Goal: Task Accomplishment & Management: Complete application form

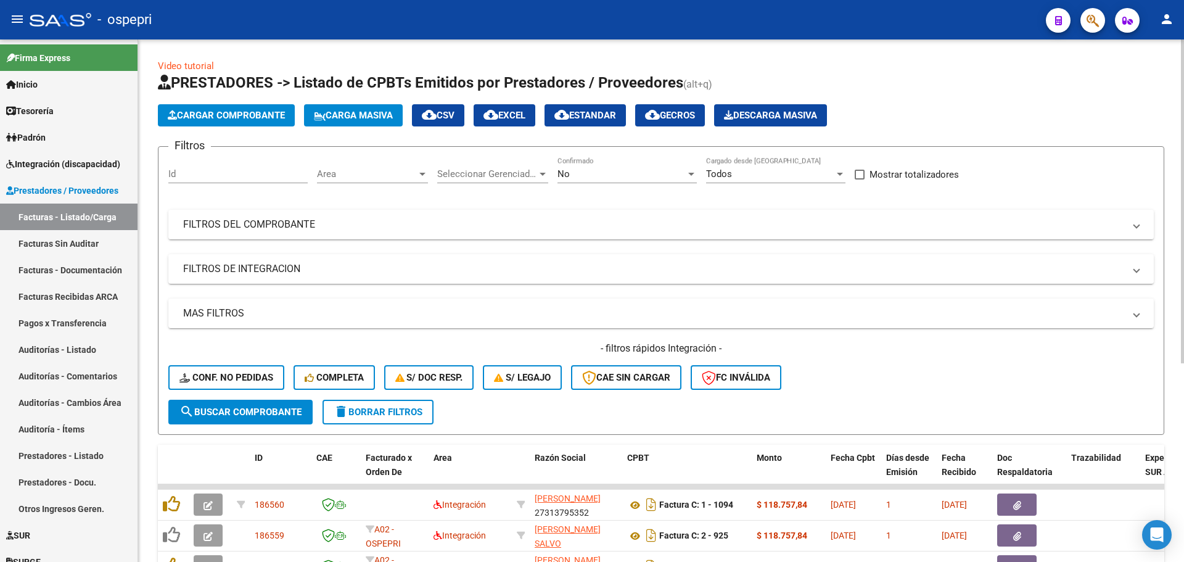
click at [1142, 98] on app-list-header "PRESTADORES -> Listado de CPBTs Emitidos por Prestadores / Proveedores (alt+q) …" at bounding box center [661, 254] width 1006 height 362
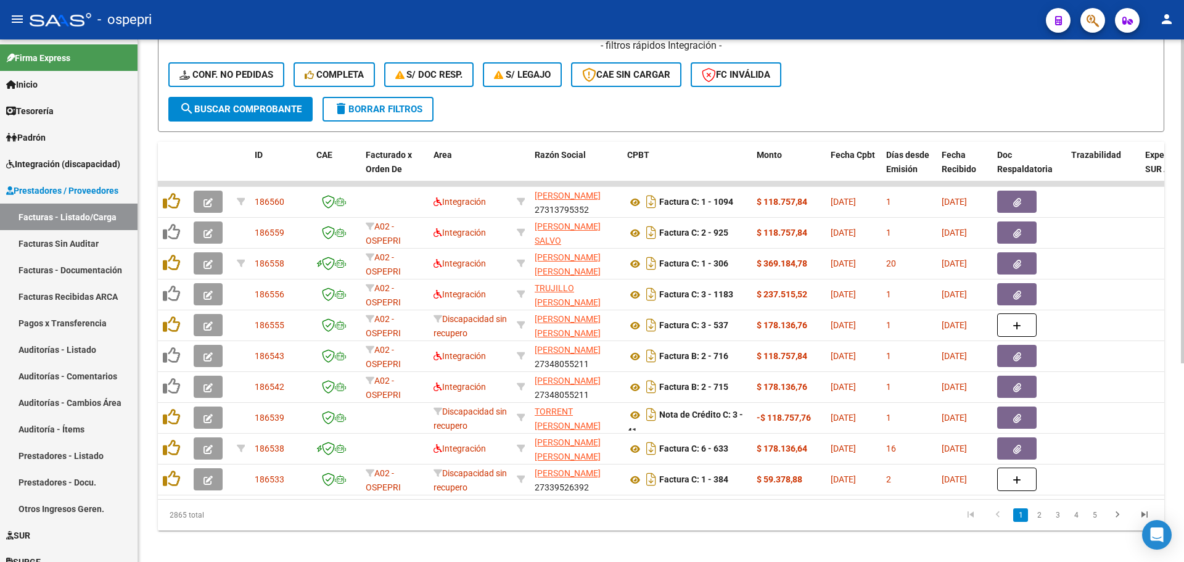
scroll to position [308, 0]
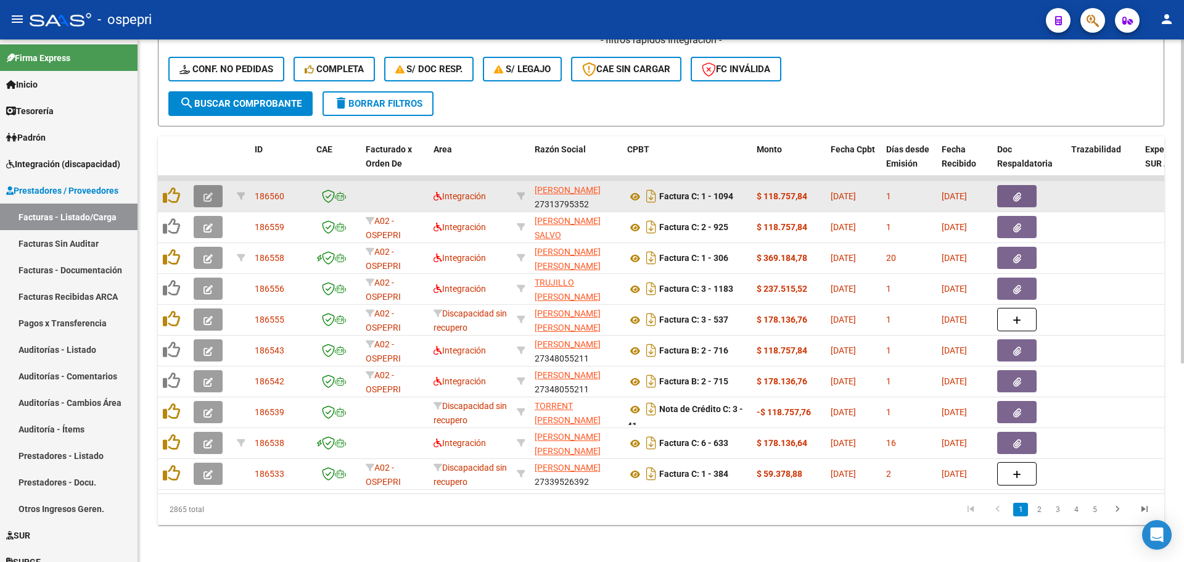
click at [208, 198] on icon "button" at bounding box center [207, 196] width 9 height 9
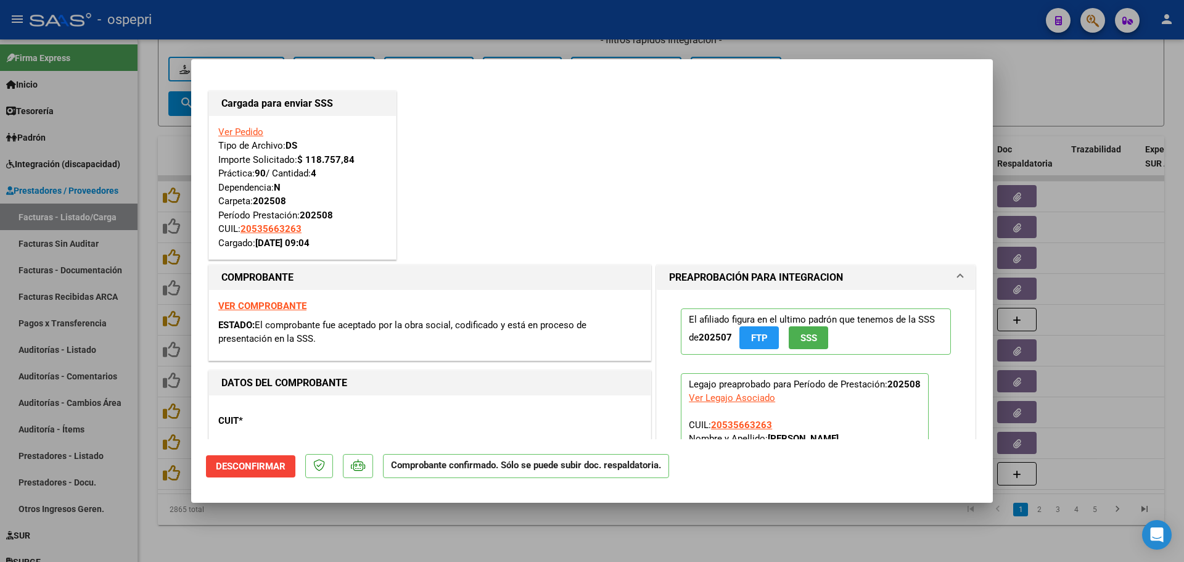
type input "$ 0,00"
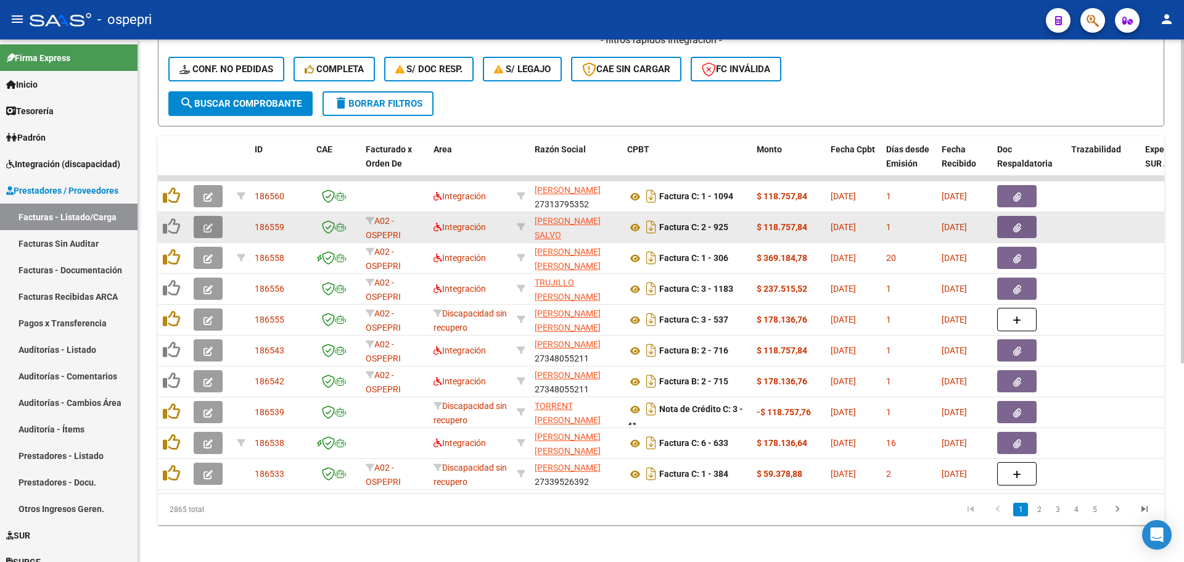
click at [212, 232] on span "button" at bounding box center [207, 226] width 9 height 11
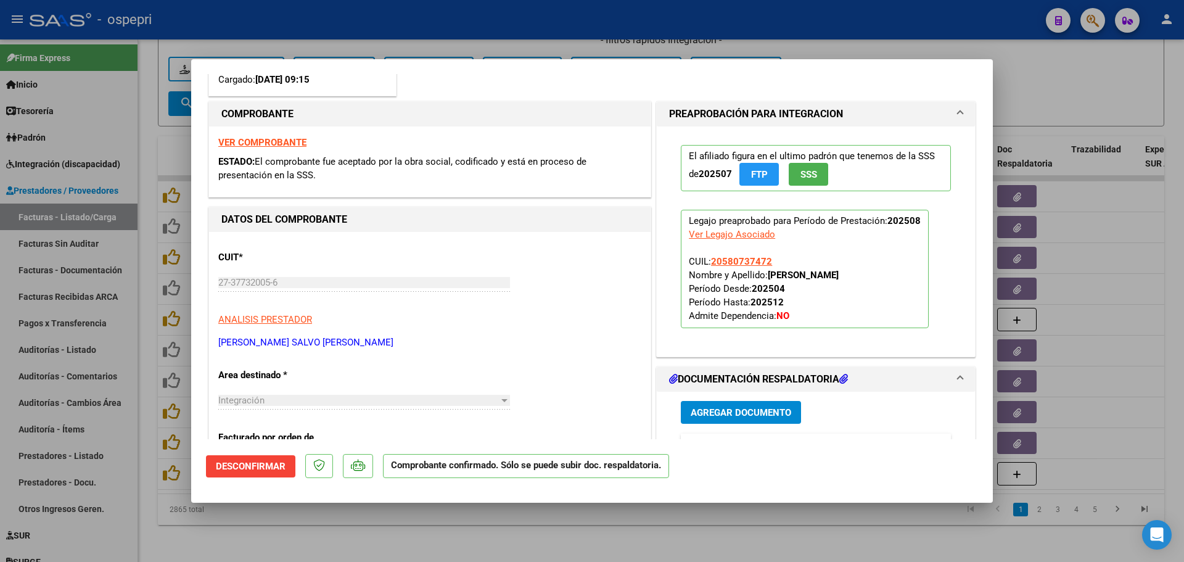
scroll to position [185, 0]
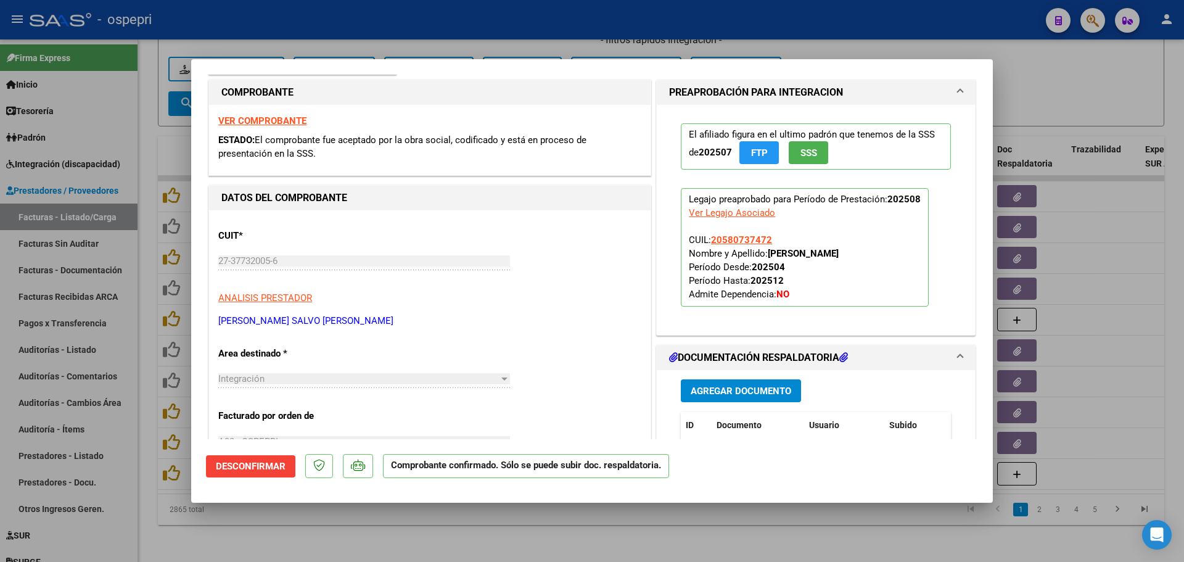
type input "$ 0,00"
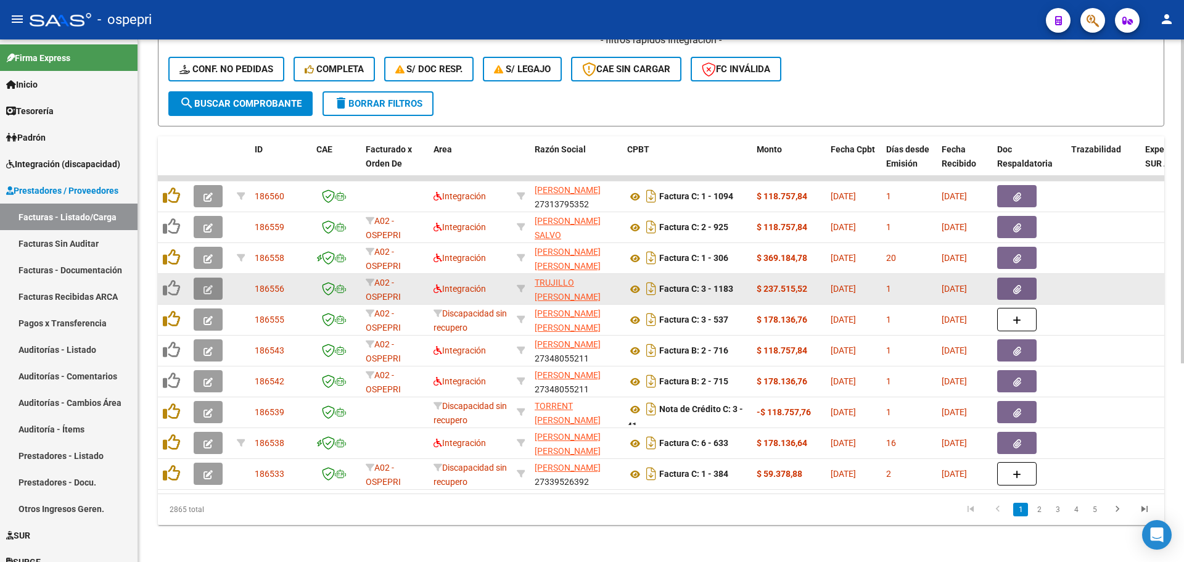
click at [207, 282] on button "button" at bounding box center [208, 288] width 29 height 22
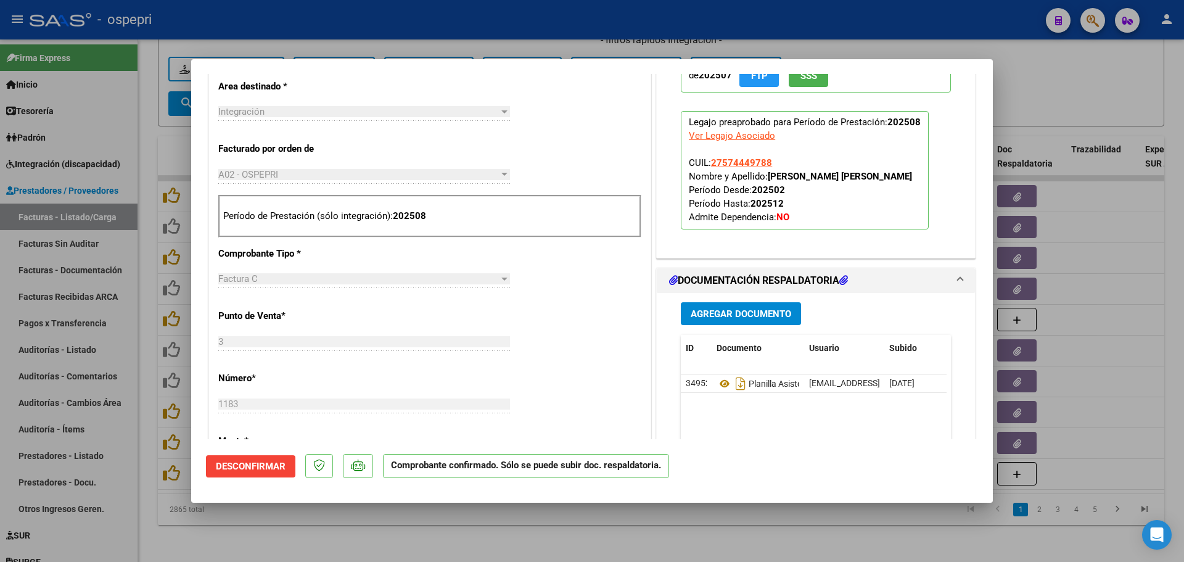
scroll to position [493, 0]
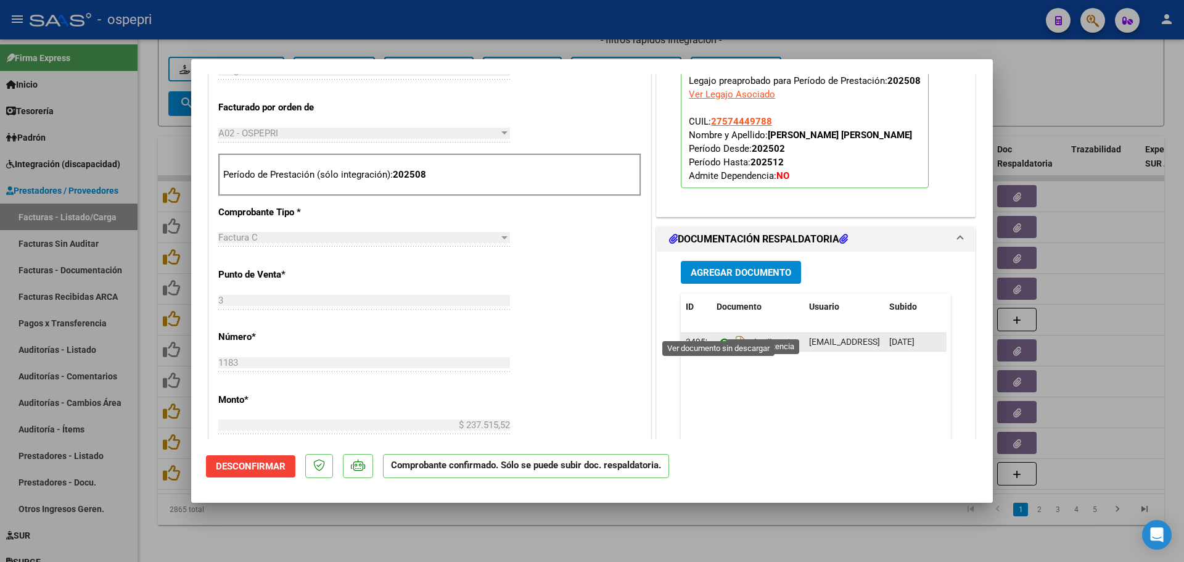
click at [722, 335] on icon at bounding box center [724, 342] width 16 height 15
type input "$ 0,00"
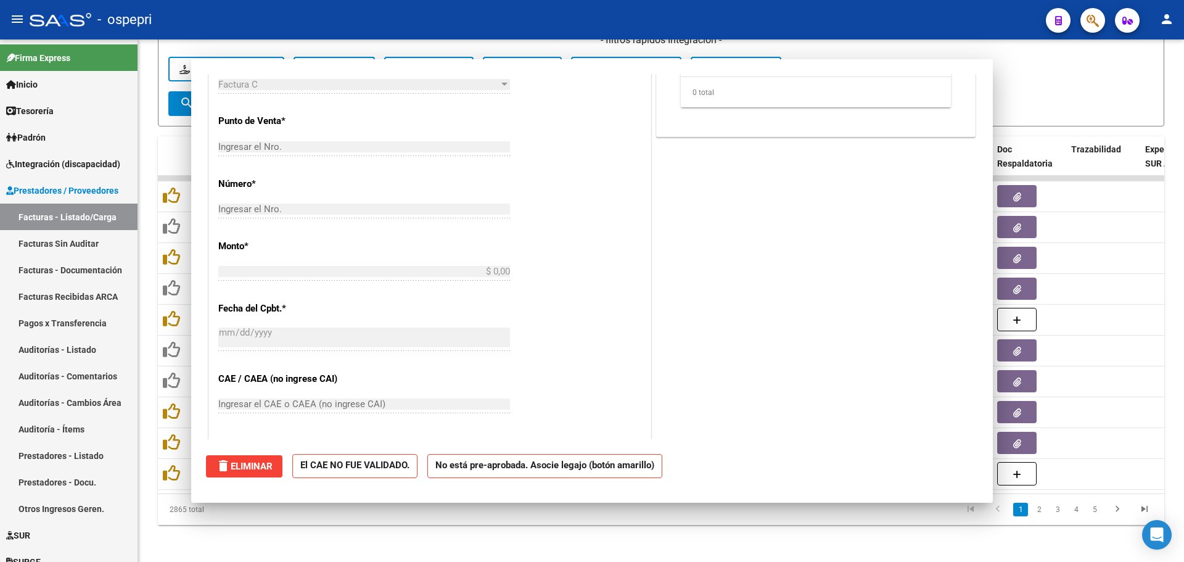
scroll to position [296, 0]
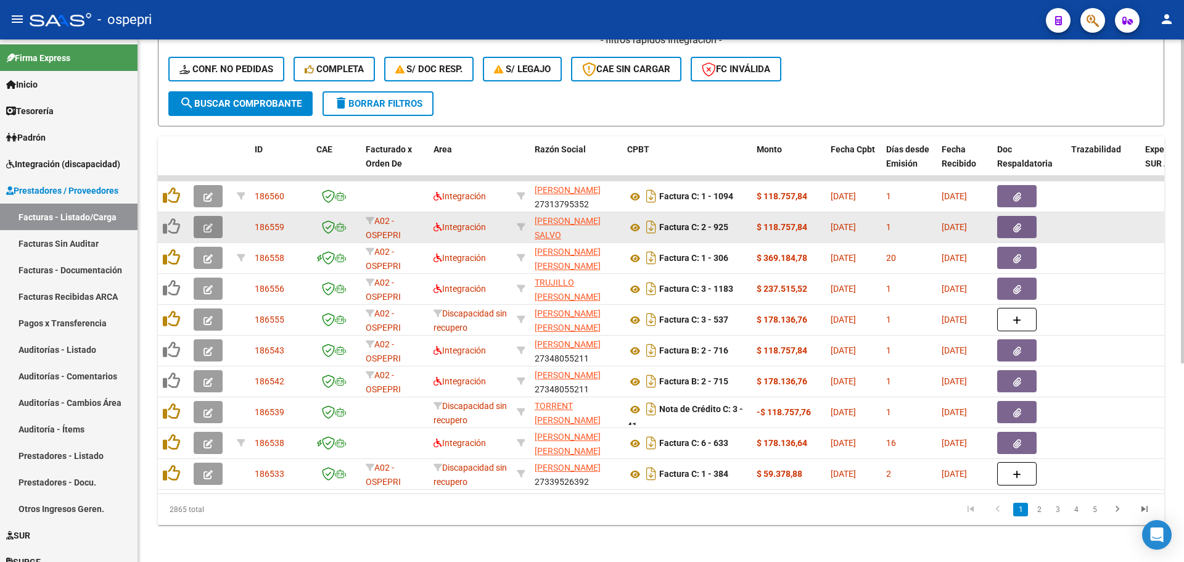
click at [210, 229] on icon "button" at bounding box center [207, 227] width 9 height 9
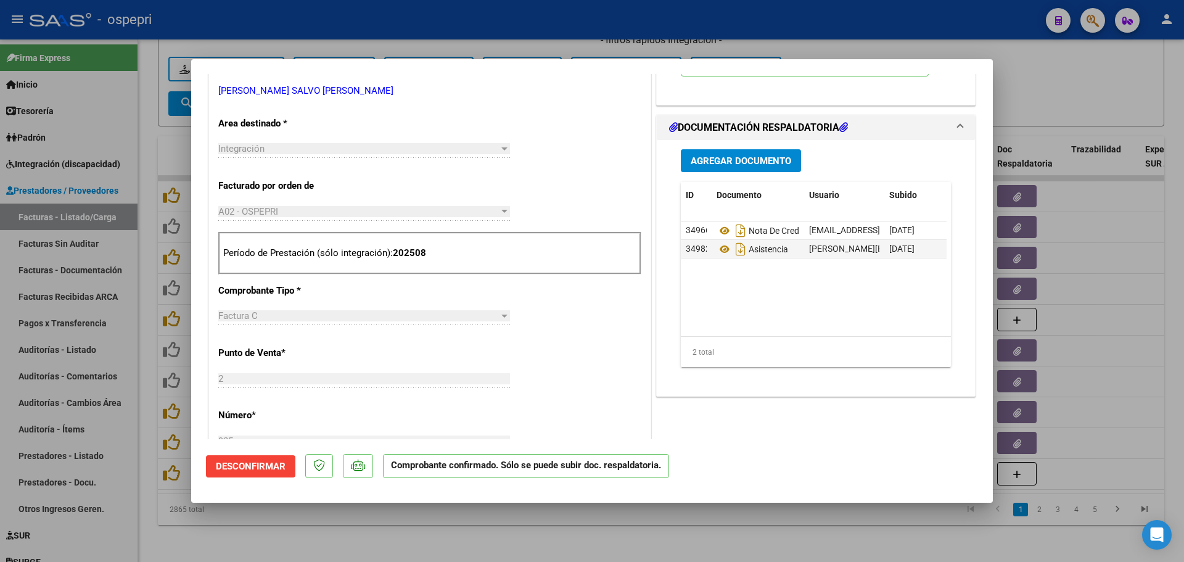
scroll to position [432, 0]
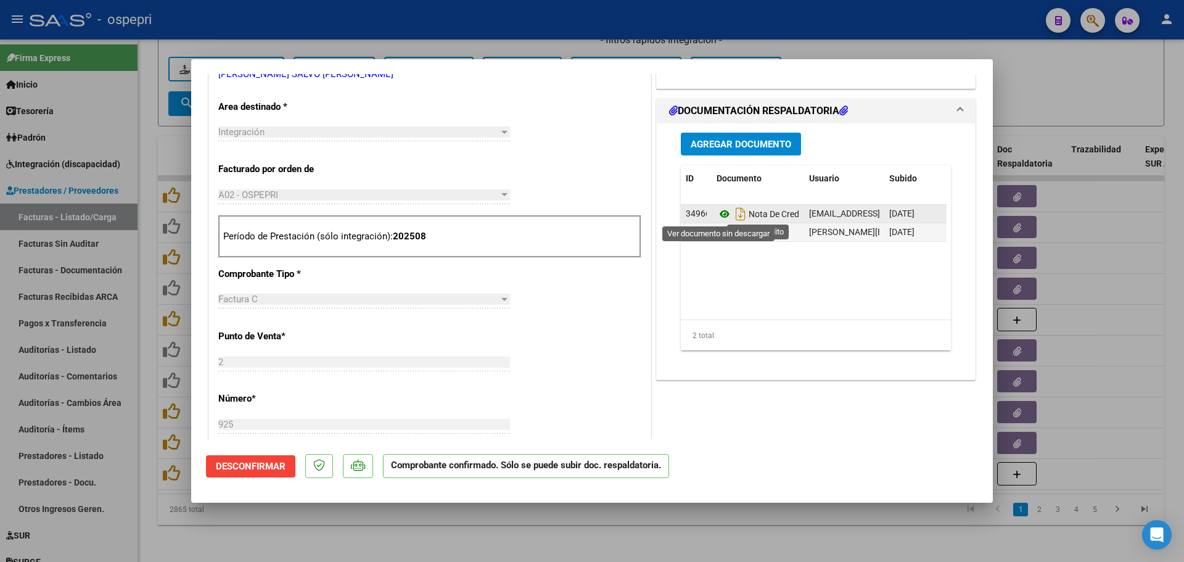
click at [718, 214] on icon at bounding box center [724, 214] width 16 height 15
click at [719, 234] on icon at bounding box center [724, 232] width 16 height 15
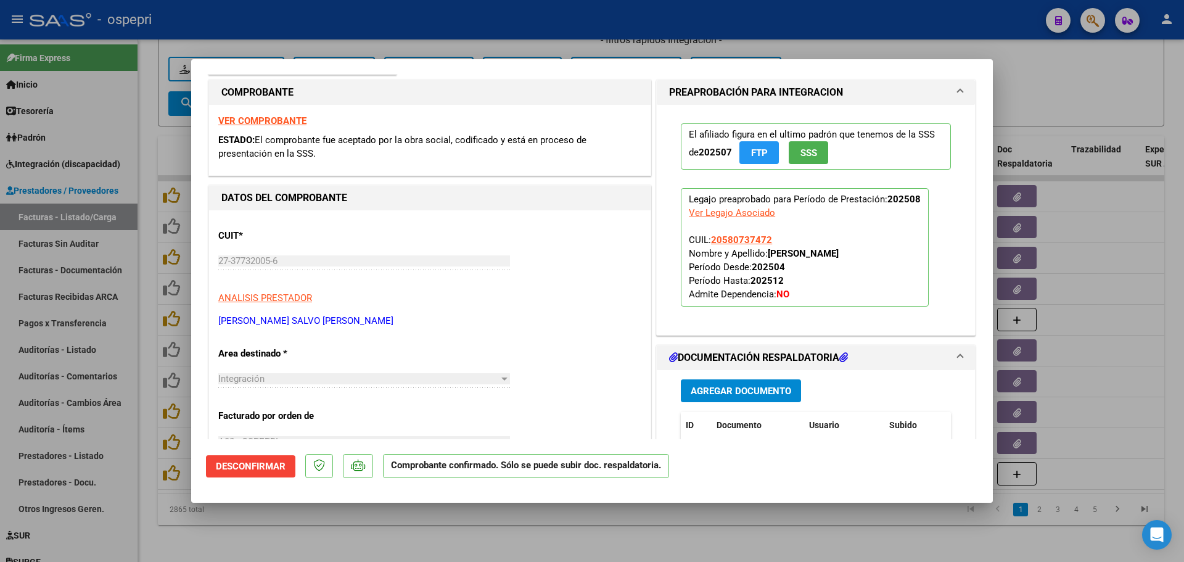
scroll to position [0, 0]
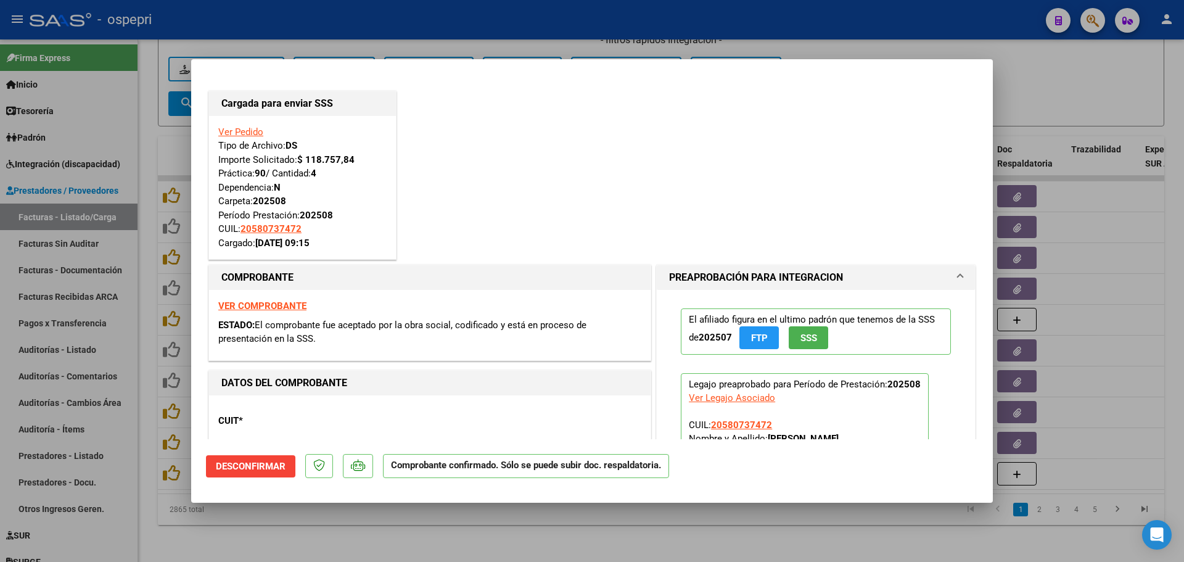
type input "$ 0,00"
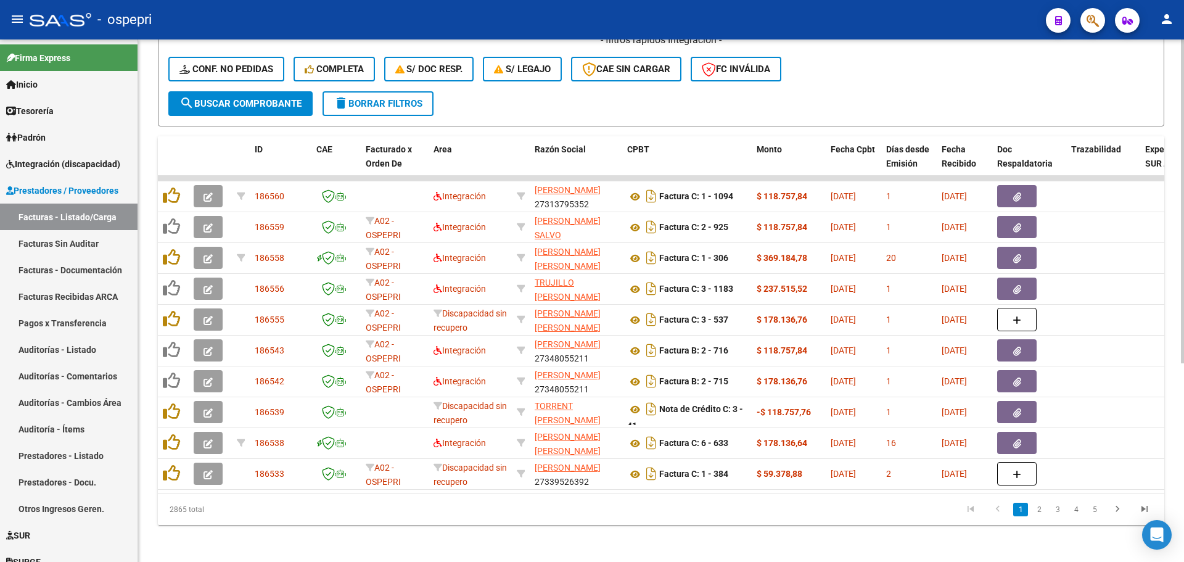
click at [929, 78] on div "- filtros rápidos Integración - Conf. no pedidas Completa S/ Doc Resp. S/ legaj…" at bounding box center [660, 62] width 985 height 58
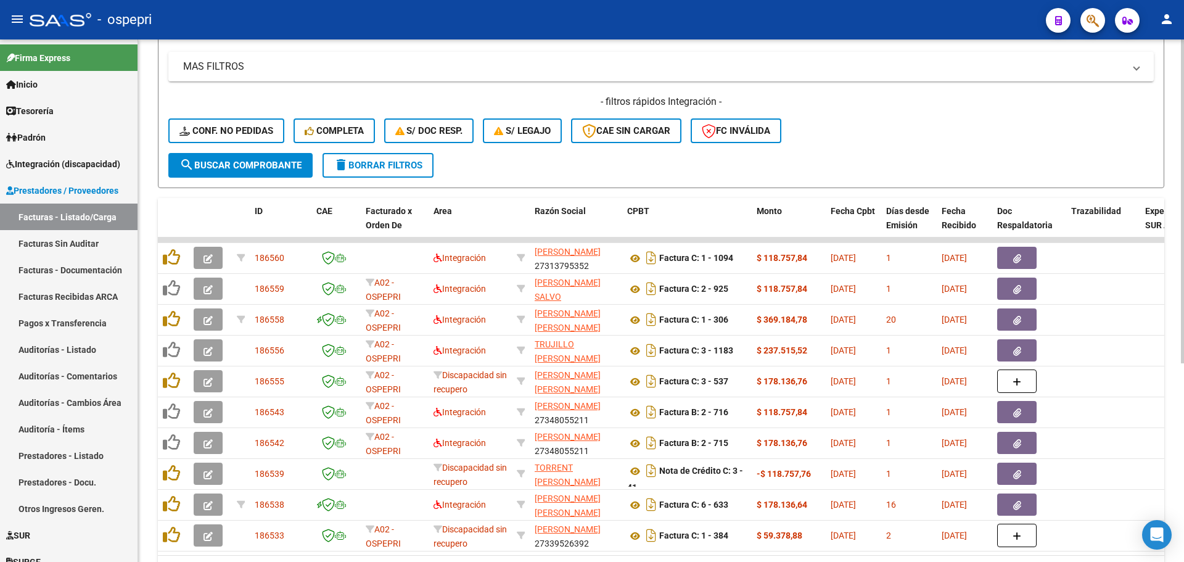
scroll to position [308, 0]
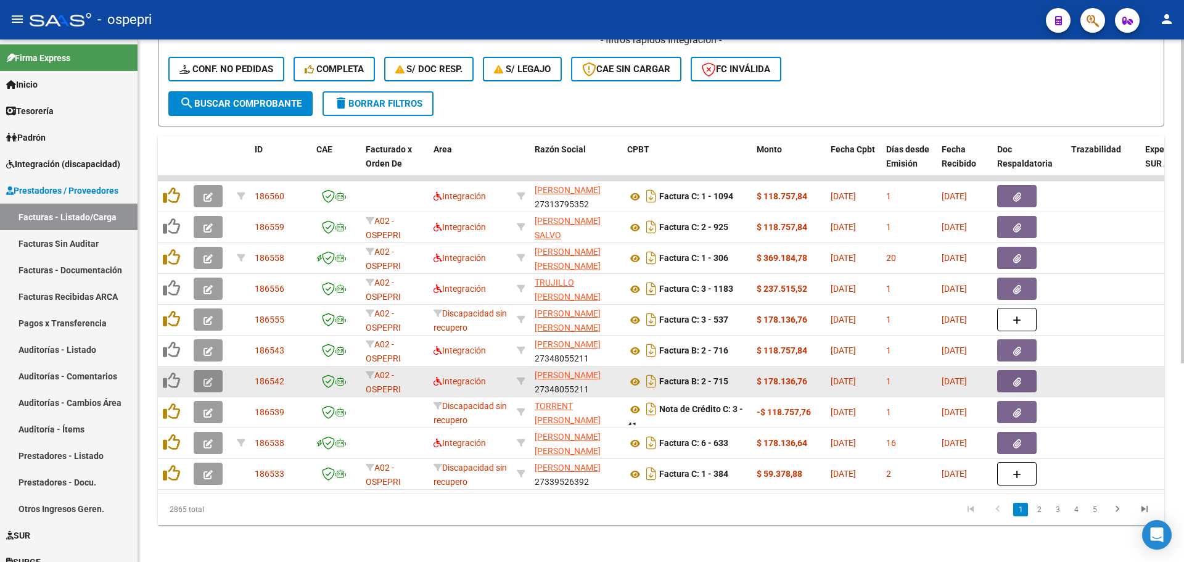
click at [211, 377] on icon "button" at bounding box center [207, 381] width 9 height 9
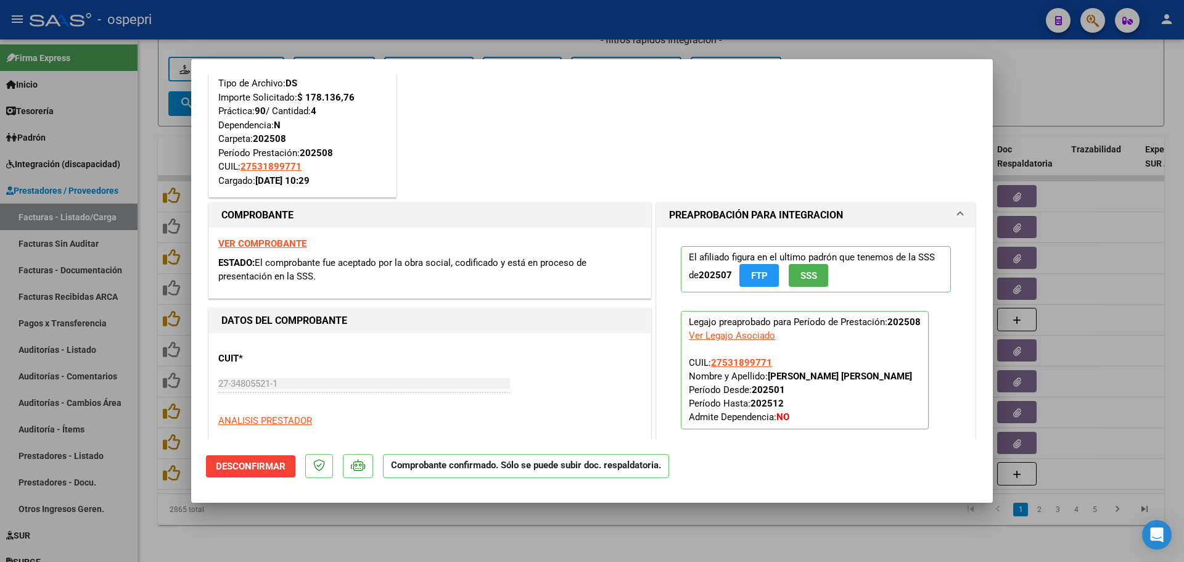
scroll to position [123, 0]
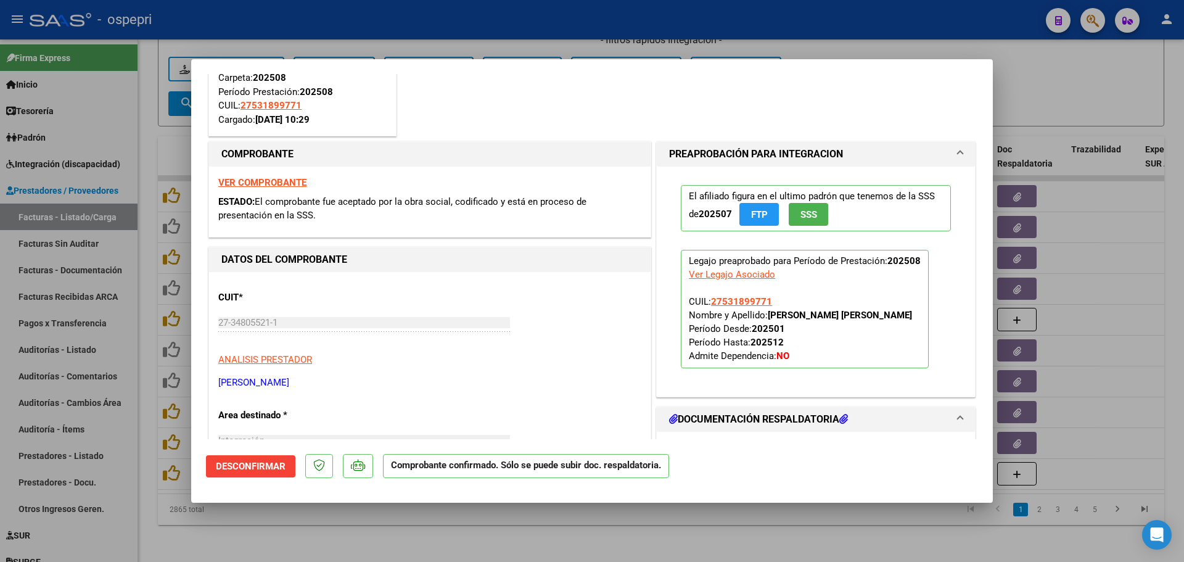
drag, startPoint x: 306, startPoint y: 382, endPoint x: 235, endPoint y: 363, distance: 74.2
click at [202, 384] on mat-dialog-content "Cargada para enviar SSS Ver Pedido Tipo de Archivo: DS Importe Solicitado: $ 17…" at bounding box center [591, 256] width 801 height 365
copy p "POGONZA GEORGINA"
click at [948, 12] on div at bounding box center [592, 281] width 1184 height 562
type input "$ 0,00"
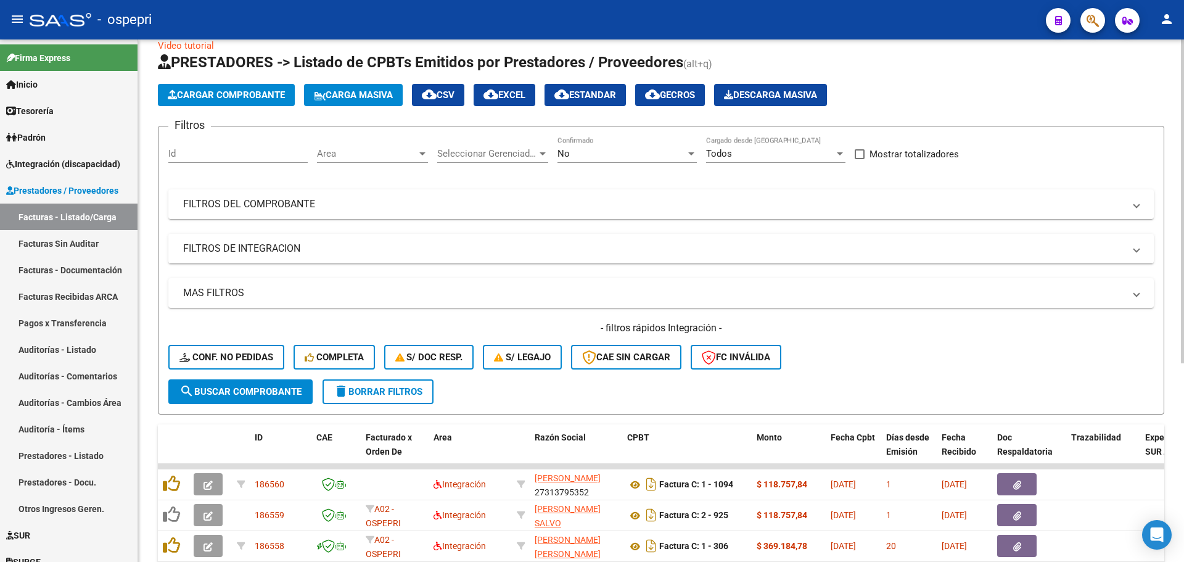
scroll to position [0, 0]
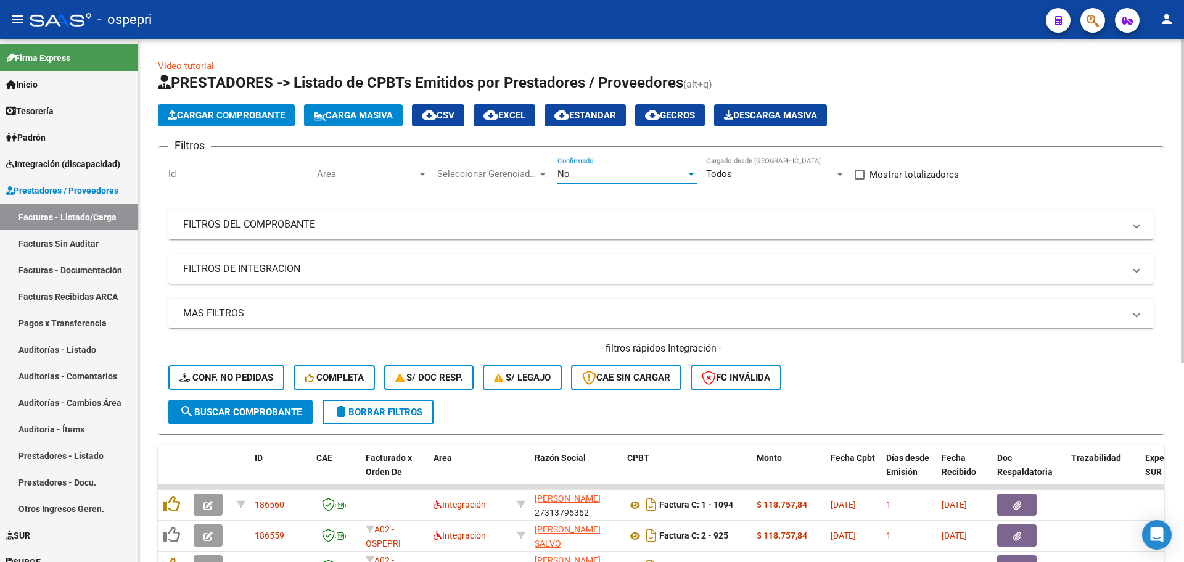
click at [691, 173] on div at bounding box center [691, 174] width 6 height 3
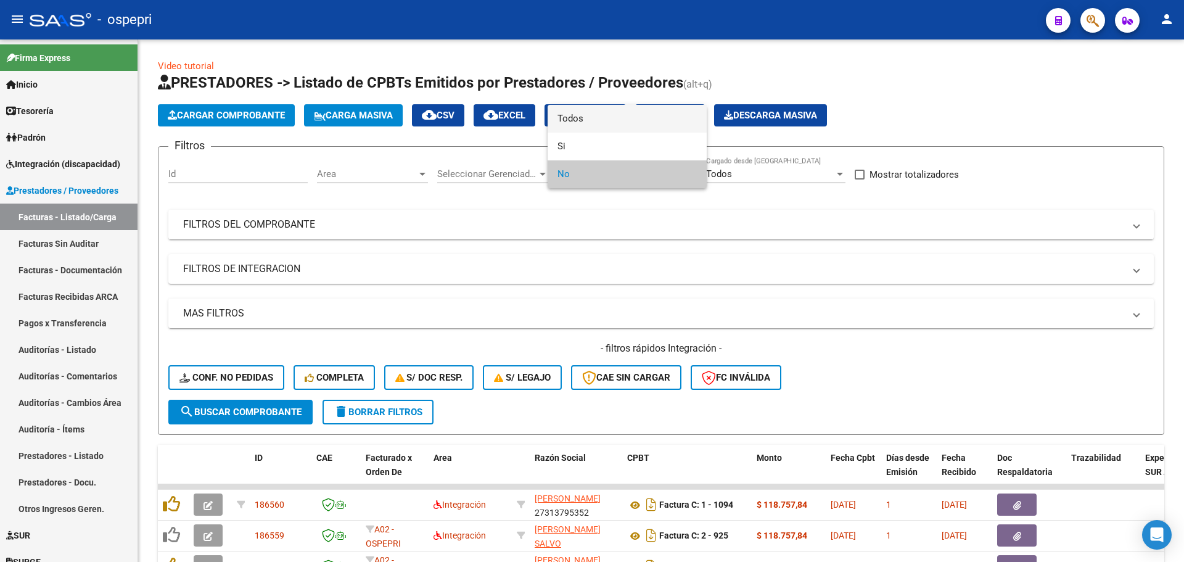
click at [604, 125] on span "Todos" at bounding box center [626, 119] width 139 height 28
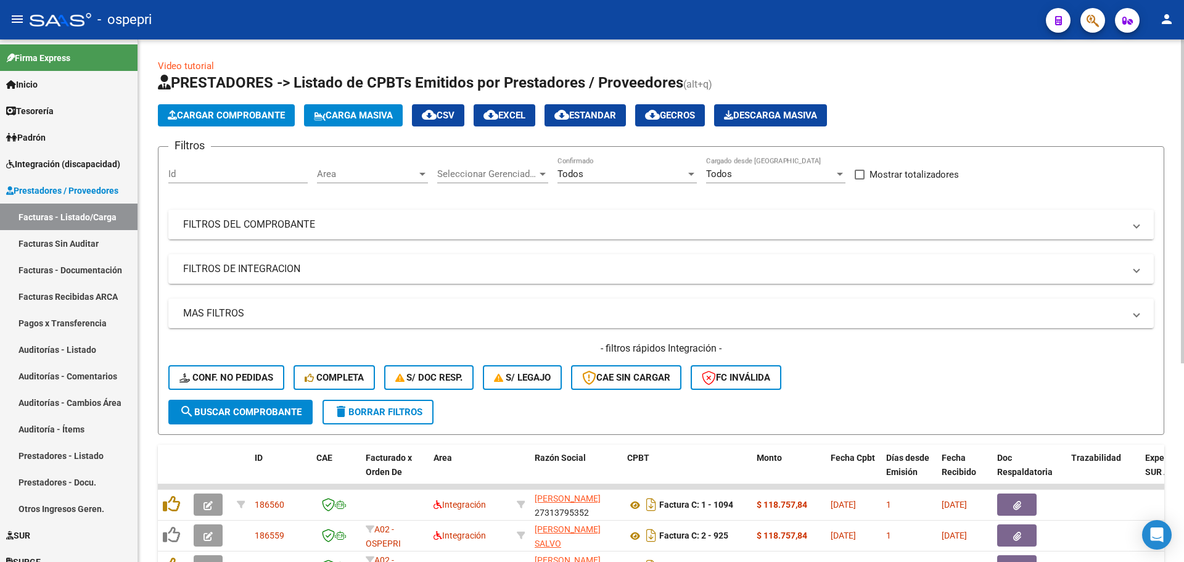
click at [1135, 224] on span at bounding box center [1136, 225] width 5 height 14
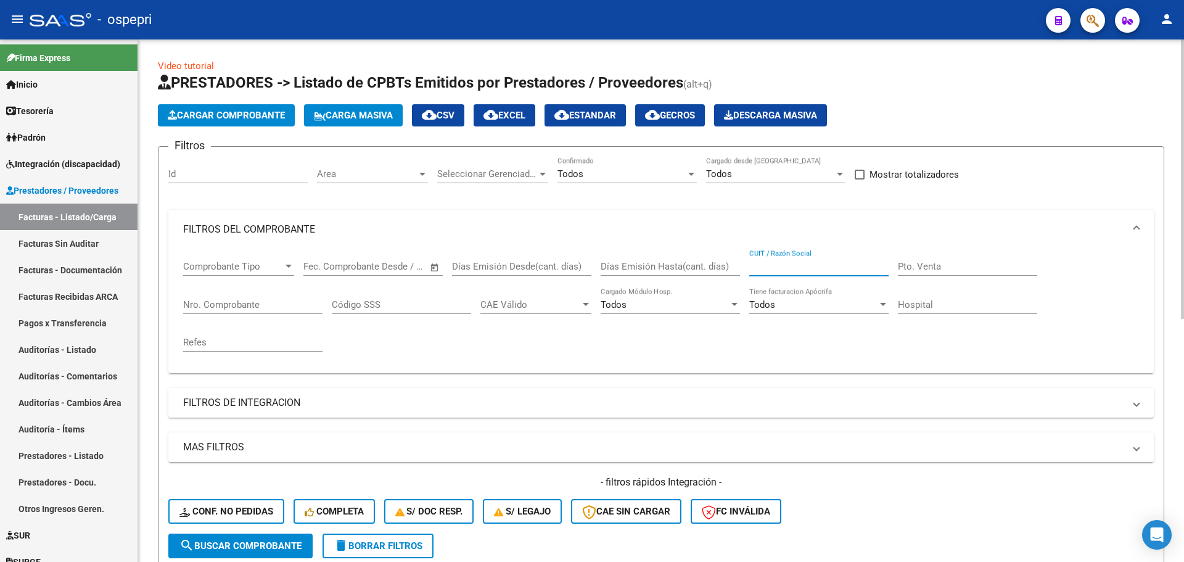
paste input "POGONZA GEORGINA"
type input "POGONZA GEORGINA"
click at [272, 542] on span "search Buscar Comprobante" at bounding box center [240, 545] width 122 height 11
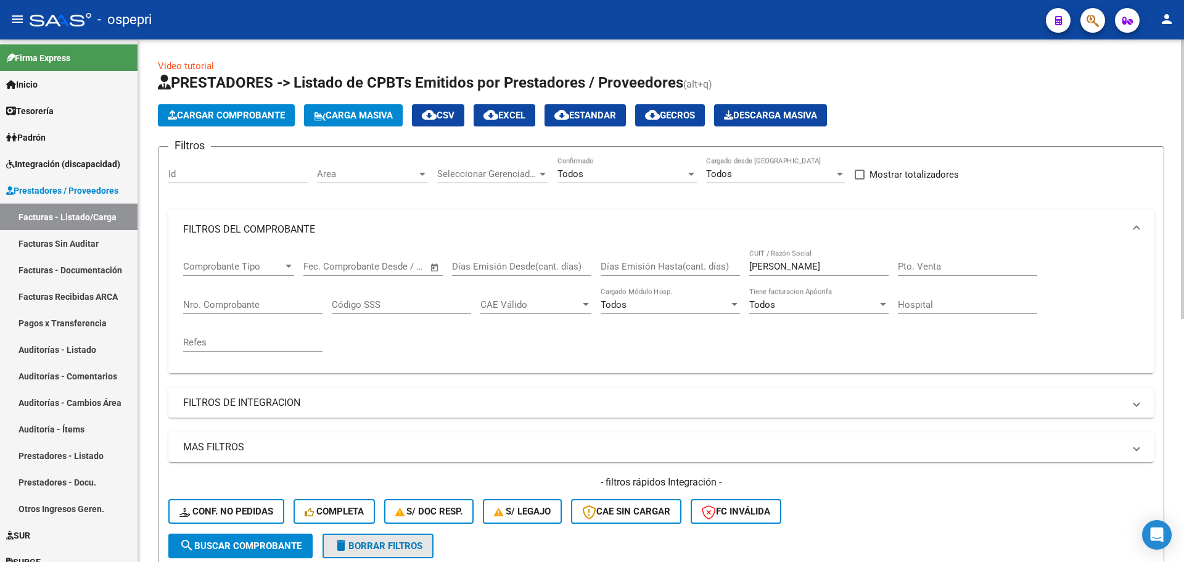
click at [401, 539] on button "delete Borrar Filtros" at bounding box center [377, 545] width 111 height 25
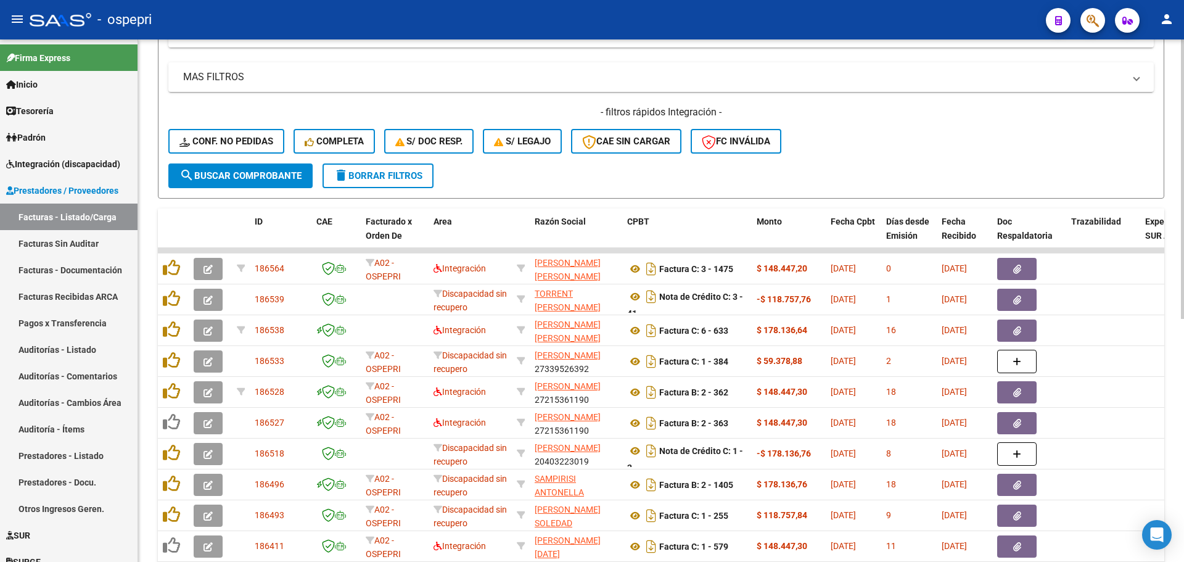
scroll to position [454, 0]
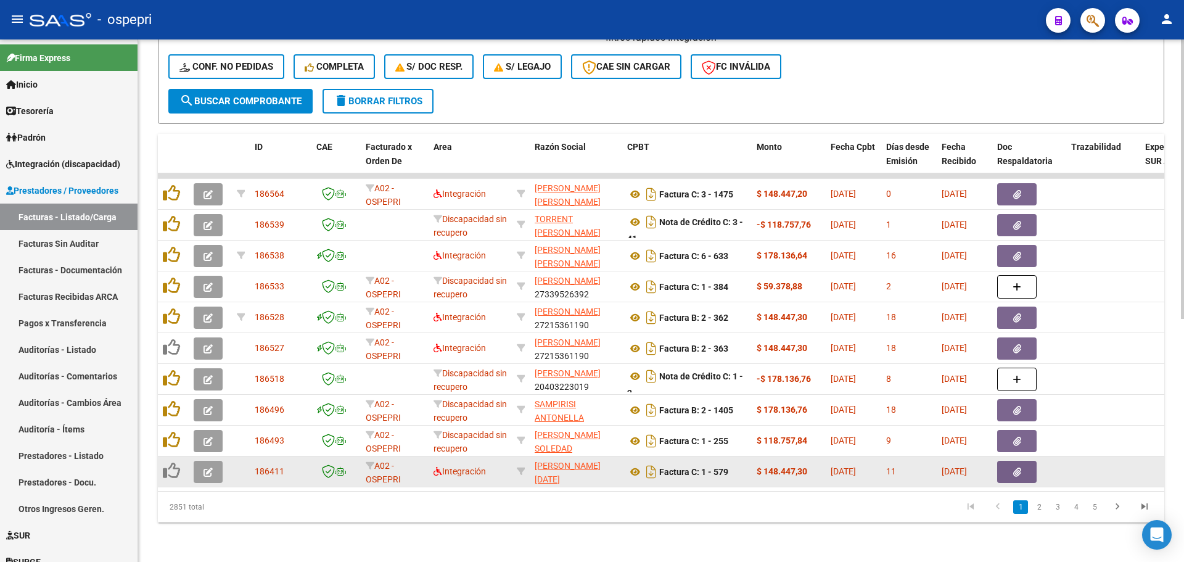
click at [209, 467] on icon "button" at bounding box center [207, 471] width 9 height 9
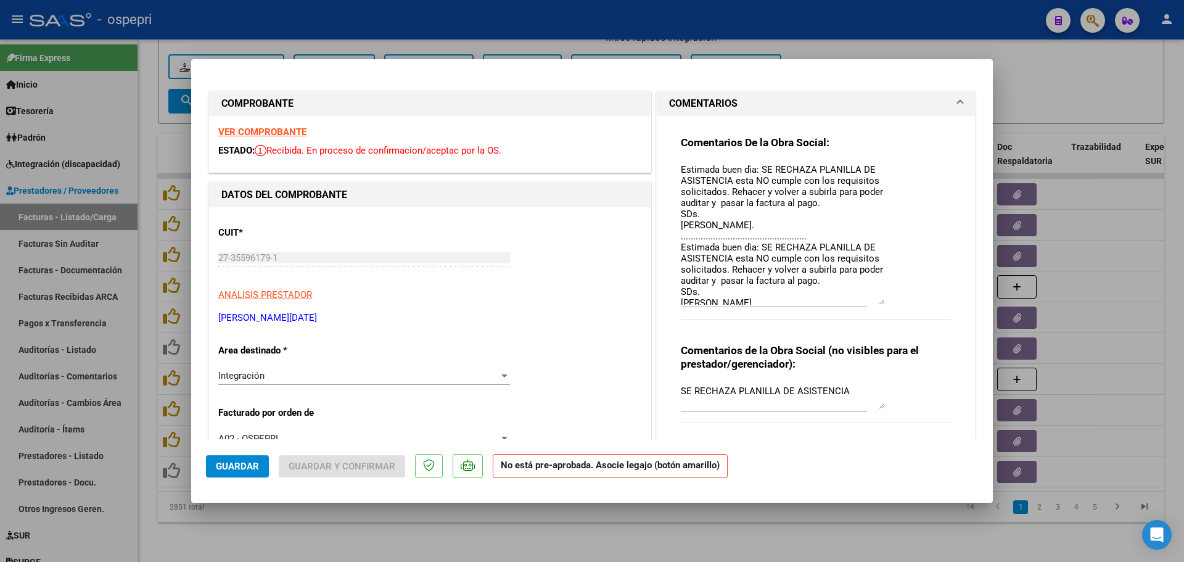
drag, startPoint x: 874, startPoint y: 186, endPoint x: 890, endPoint y: 303, distance: 118.2
click at [890, 303] on div "Comentarios De la Obra Social: Estimada buen dìa: SE RECHAZA PLANILLA DE ASISTE…" at bounding box center [816, 234] width 270 height 197
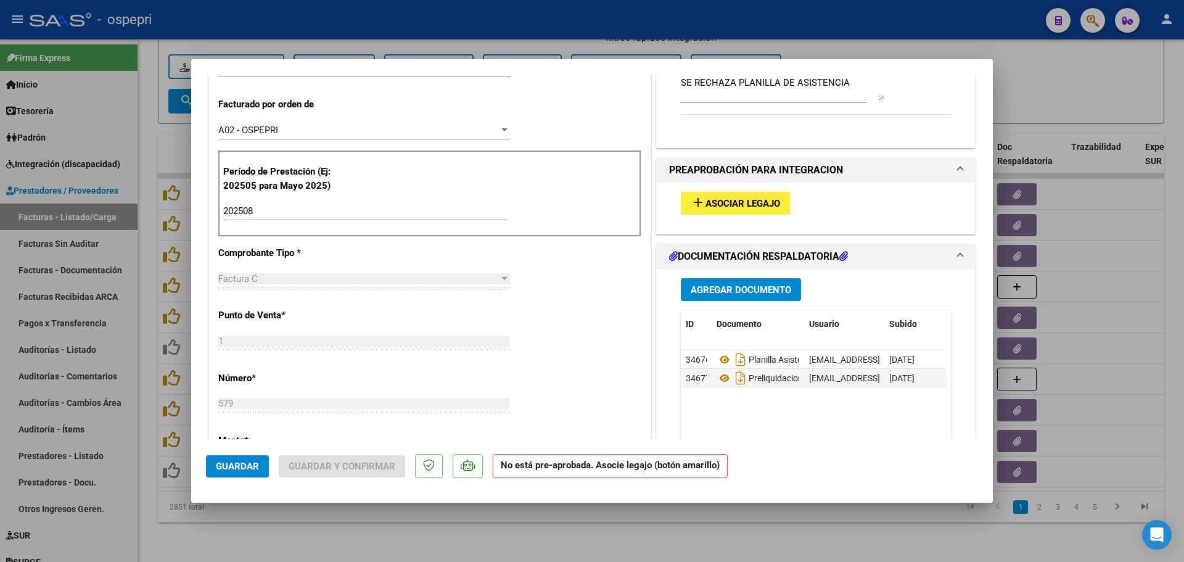
scroll to position [493, 0]
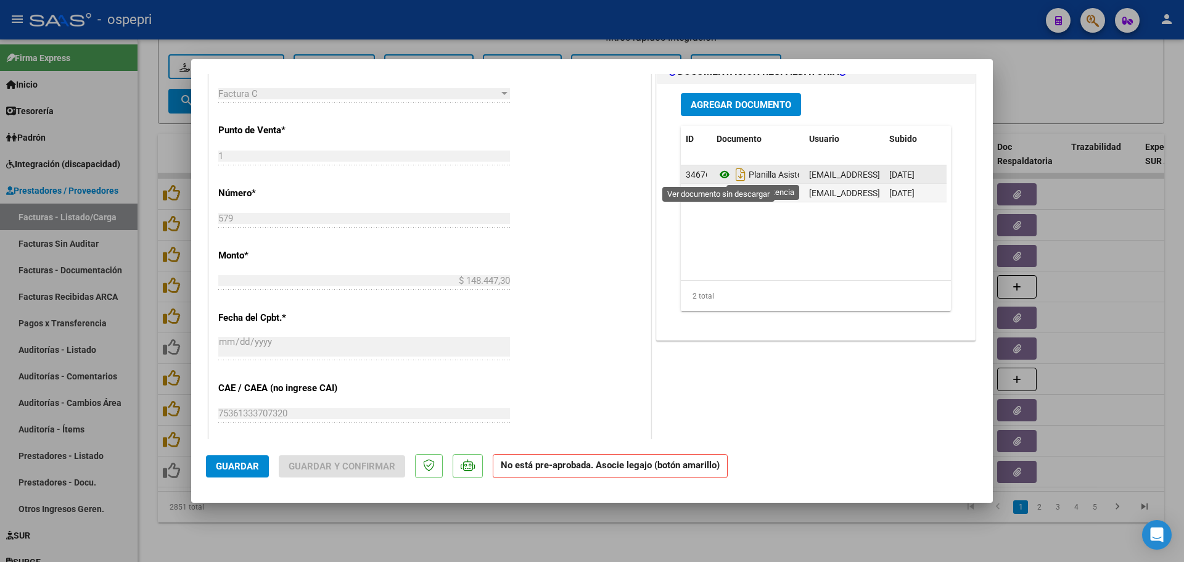
click at [718, 173] on icon at bounding box center [724, 174] width 16 height 15
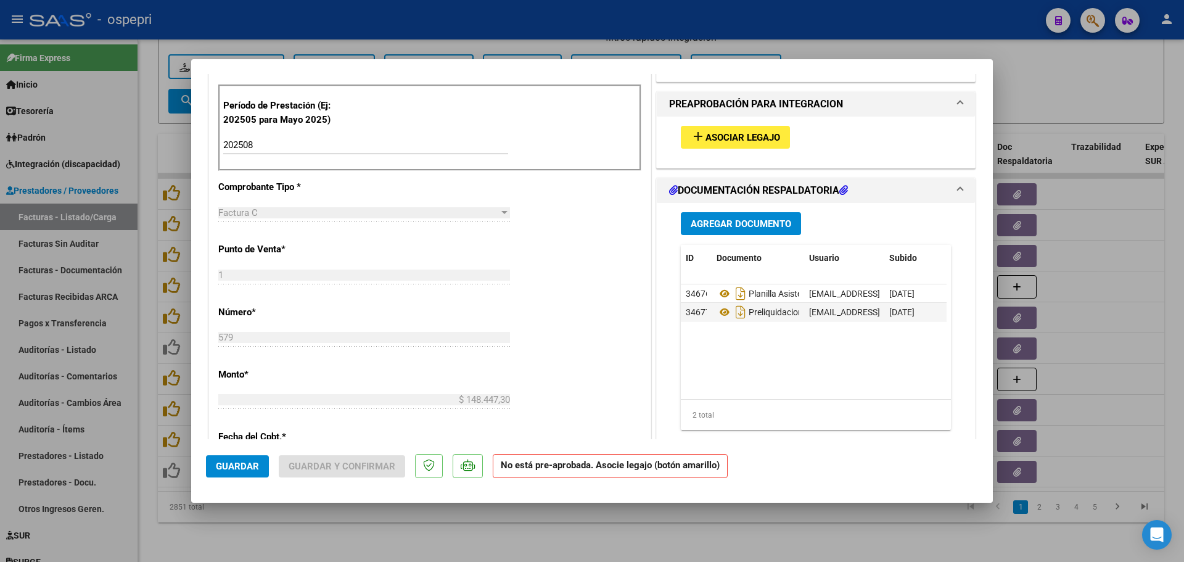
scroll to position [362, 0]
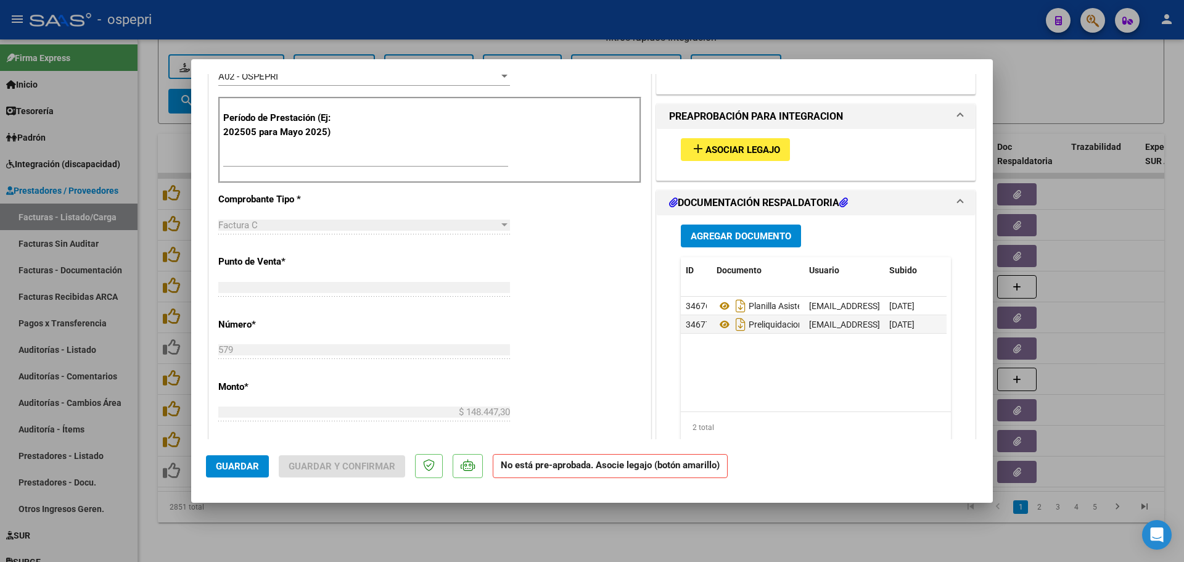
type input "$ 0,00"
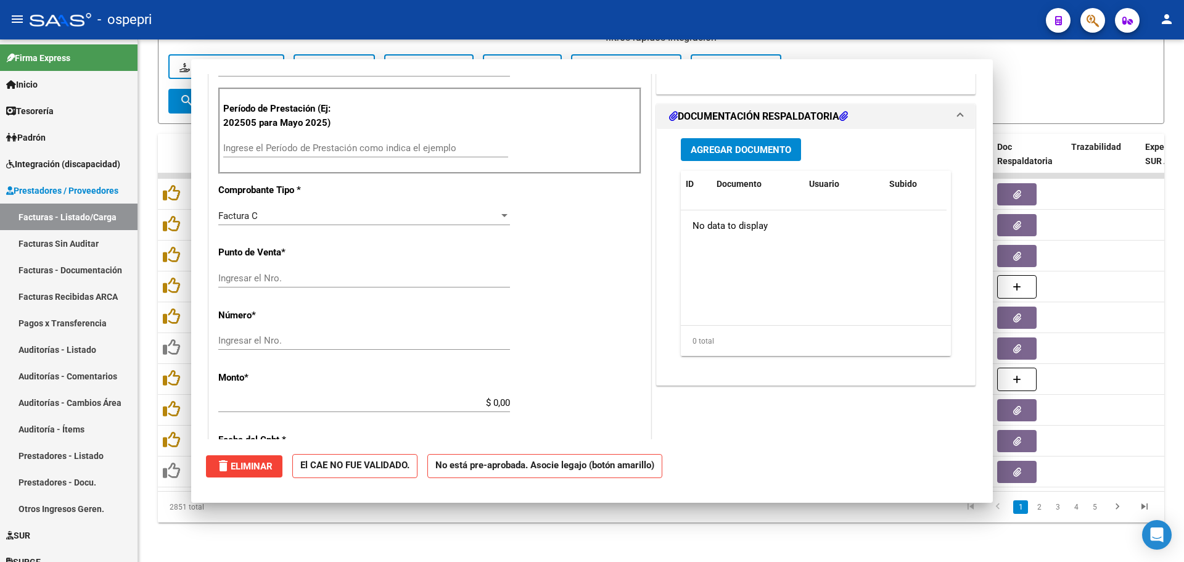
scroll to position [353, 0]
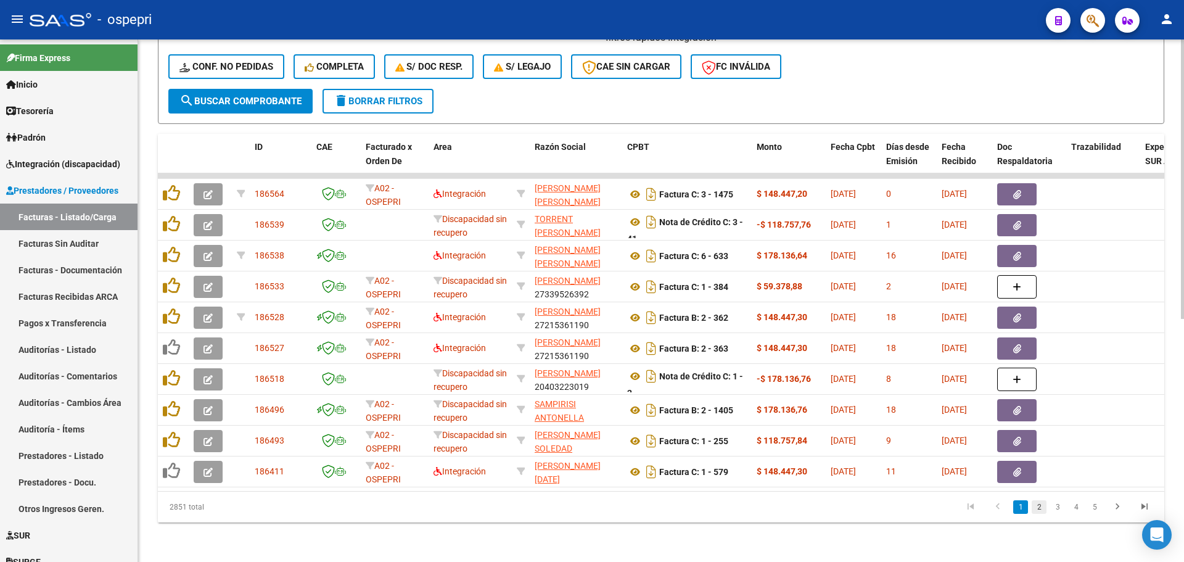
click at [1043, 506] on link "2" at bounding box center [1038, 507] width 15 height 14
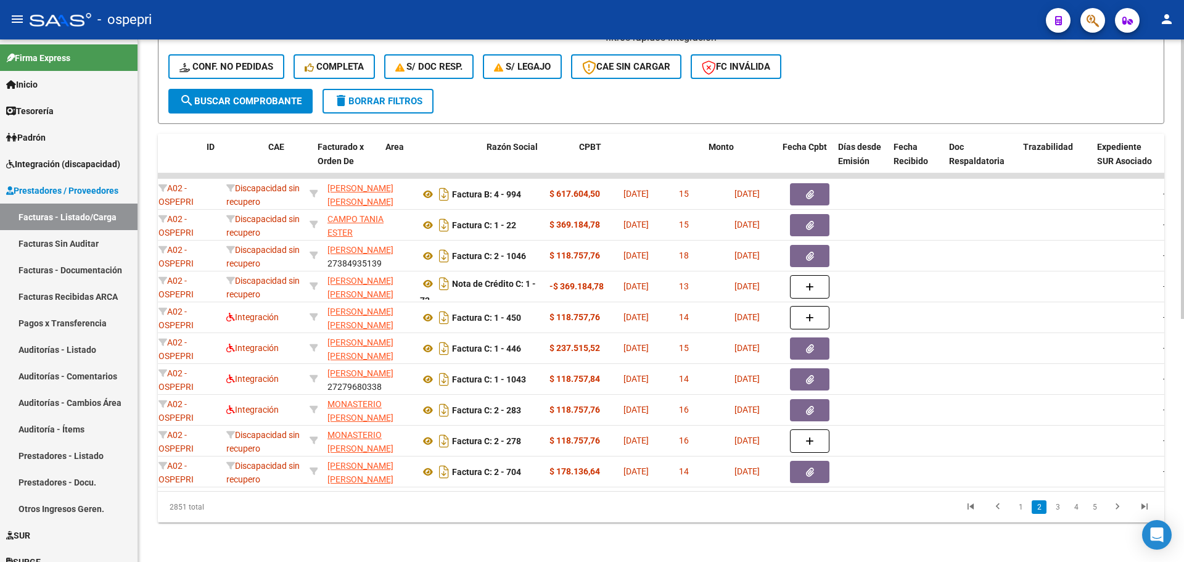
scroll to position [0, 0]
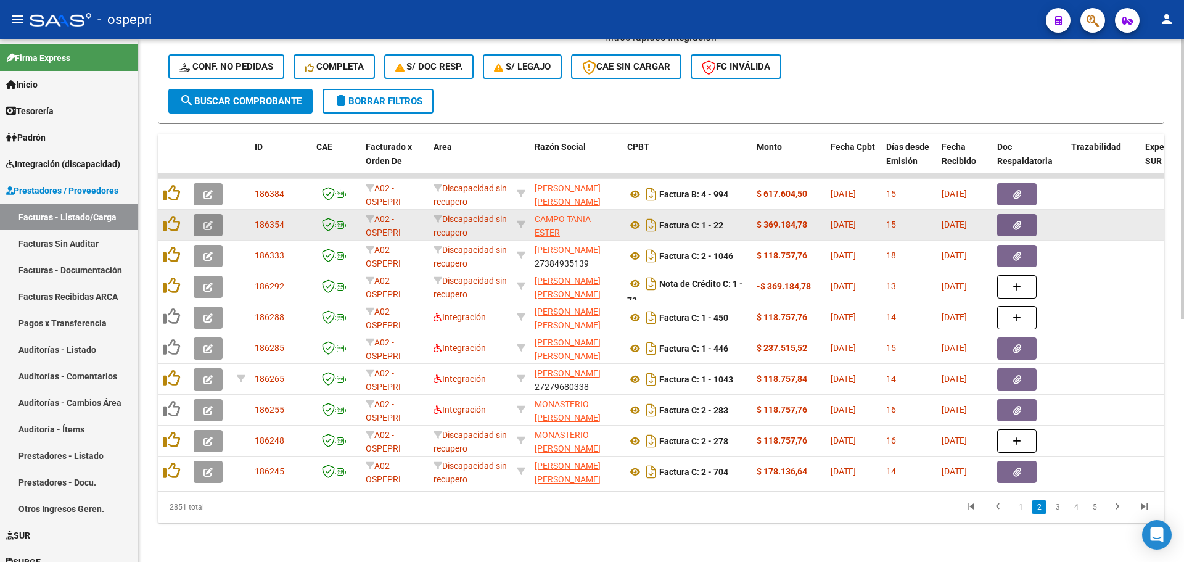
click at [204, 221] on icon "button" at bounding box center [207, 225] width 9 height 9
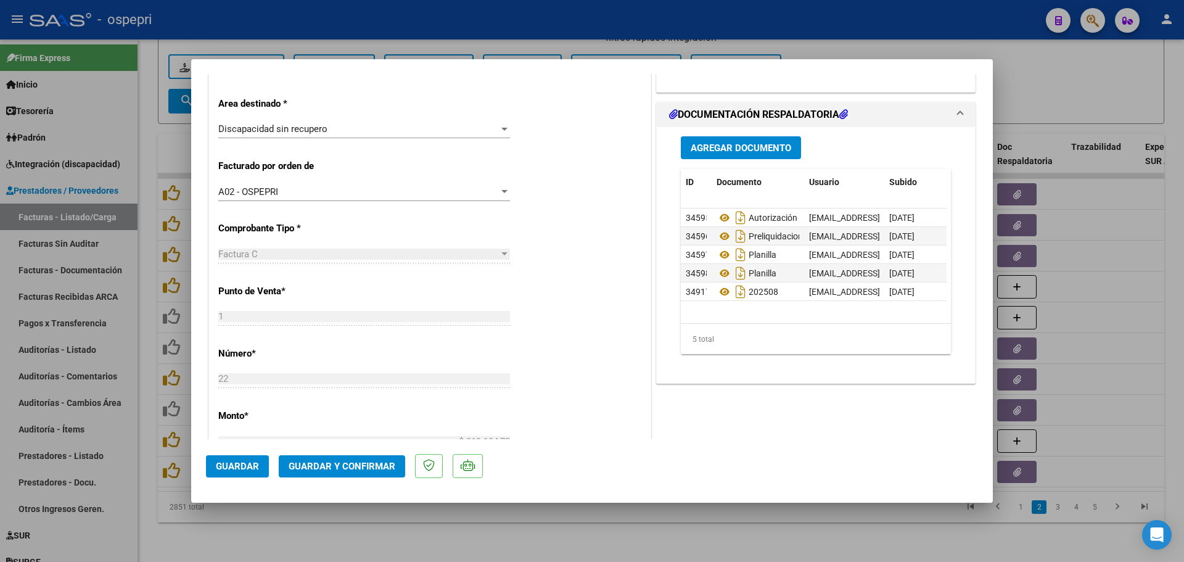
scroll to position [370, 0]
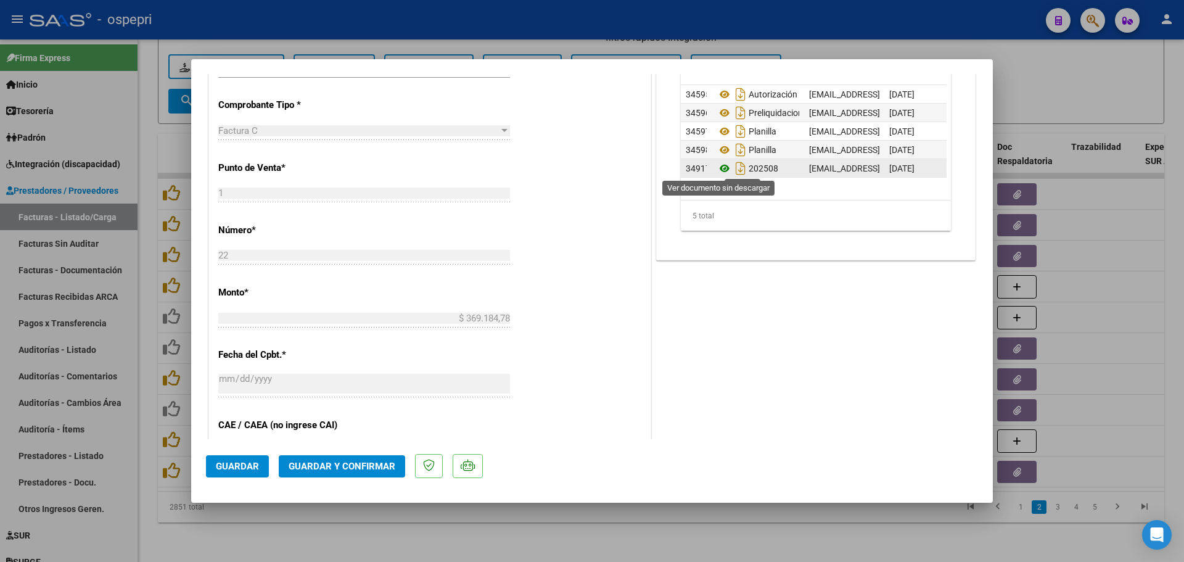
click at [718, 168] on icon at bounding box center [724, 168] width 16 height 15
type input "$ 0,00"
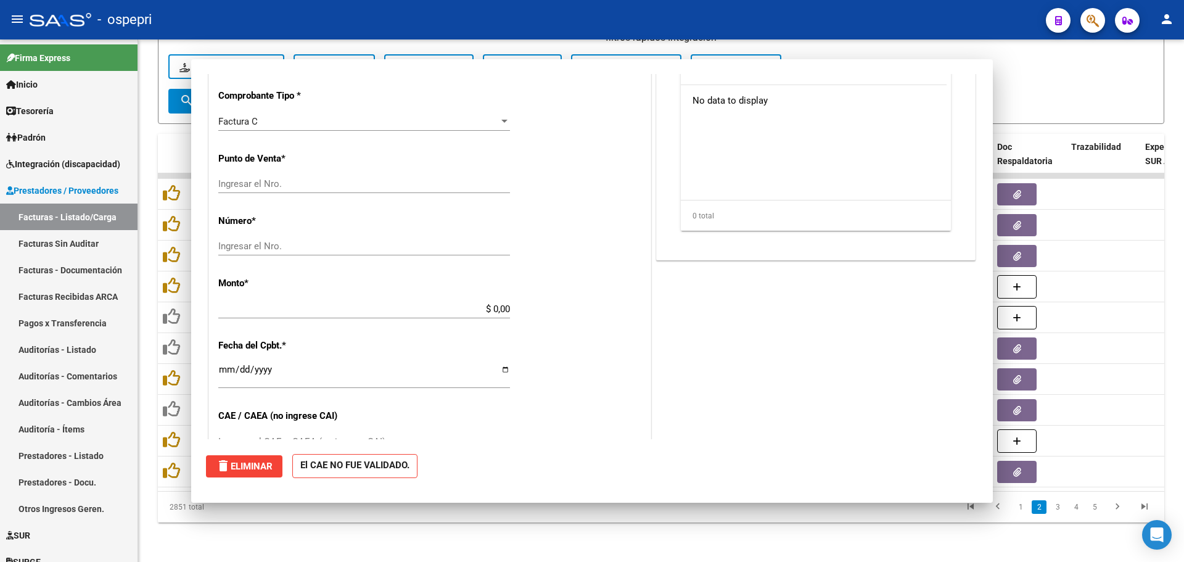
scroll to position [361, 0]
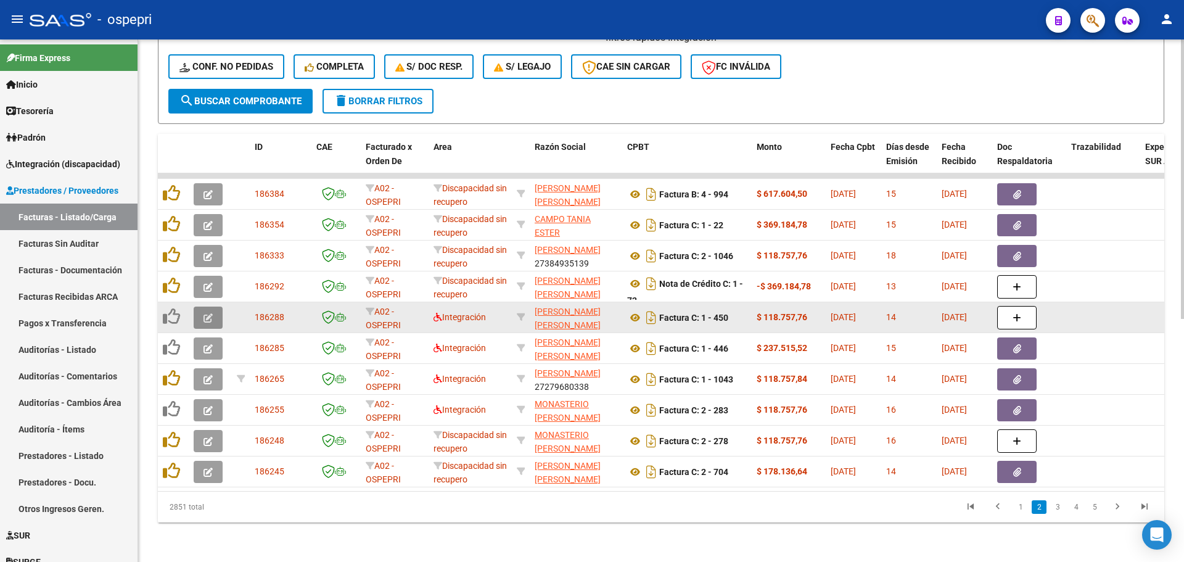
click at [210, 313] on icon "button" at bounding box center [207, 317] width 9 height 9
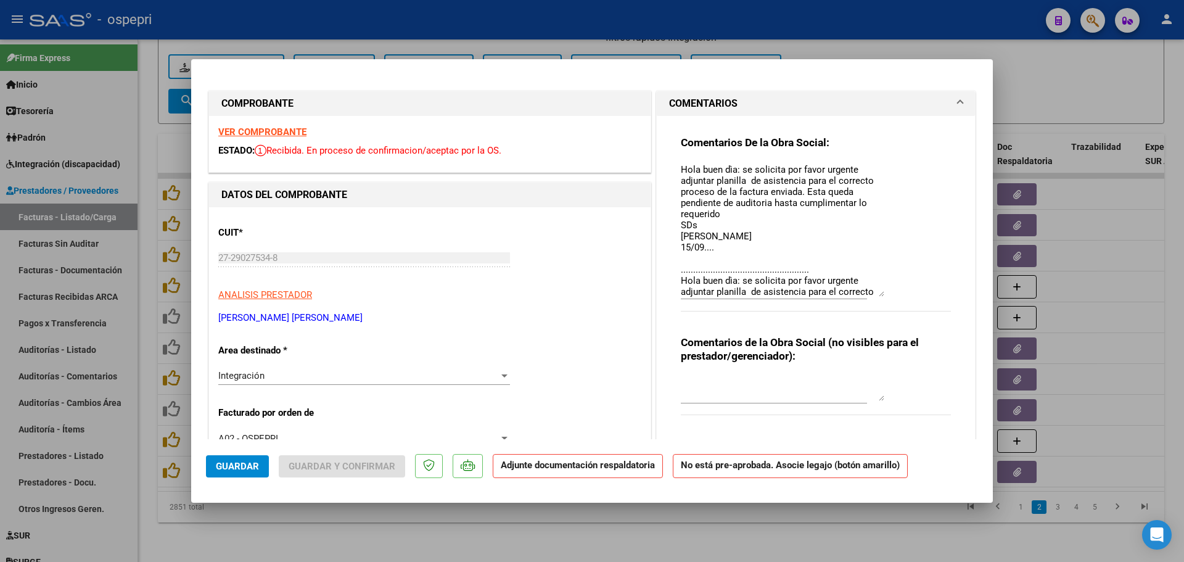
drag, startPoint x: 871, startPoint y: 184, endPoint x: 890, endPoint y: 293, distance: 110.8
click at [890, 293] on div "Comentarios De la Obra Social: Hola buen dìa: se solicita por favor urgente adj…" at bounding box center [816, 230] width 270 height 189
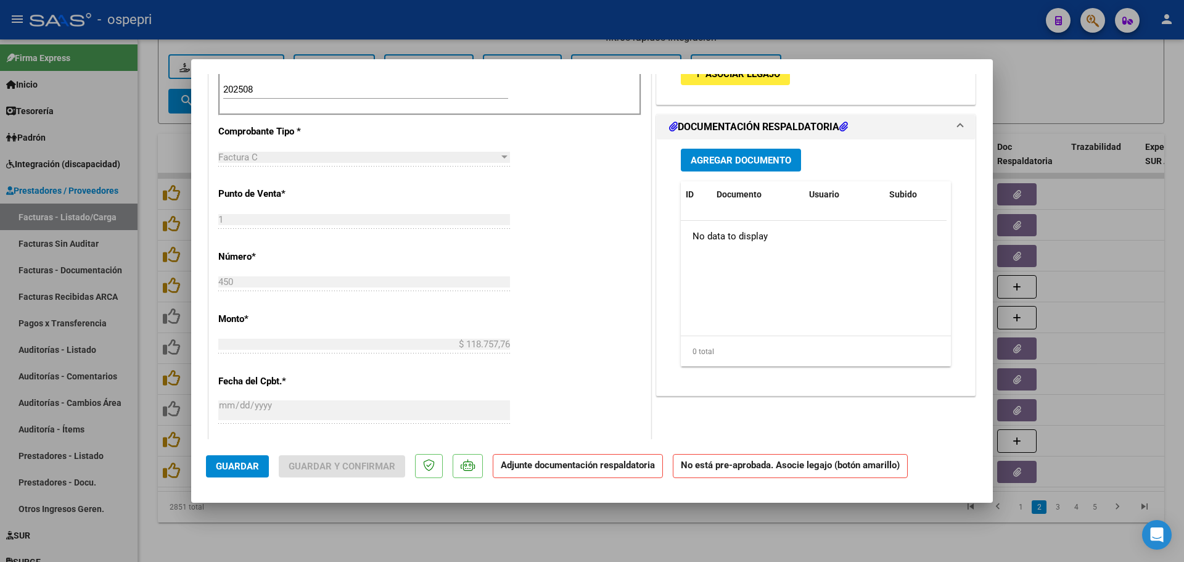
scroll to position [432, 0]
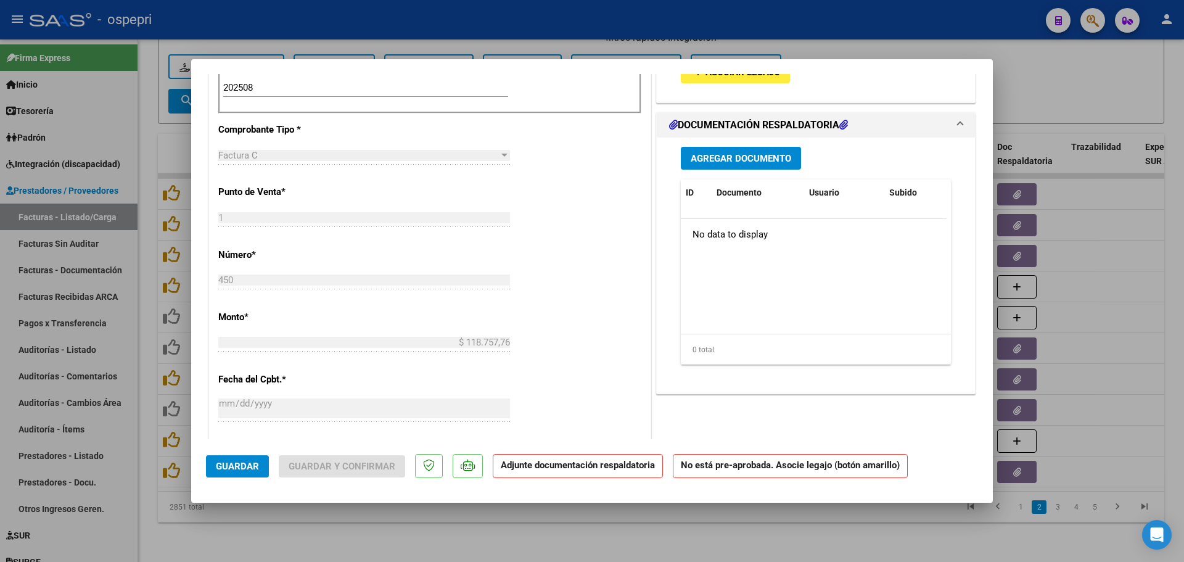
type input "$ 0,00"
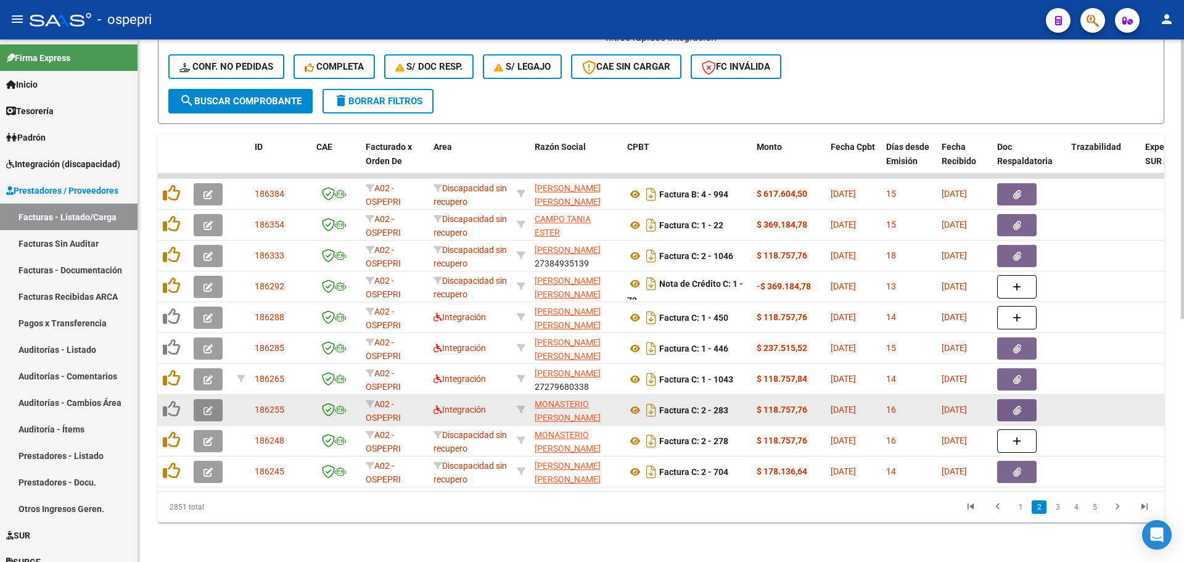
click at [208, 406] on icon "button" at bounding box center [207, 410] width 9 height 9
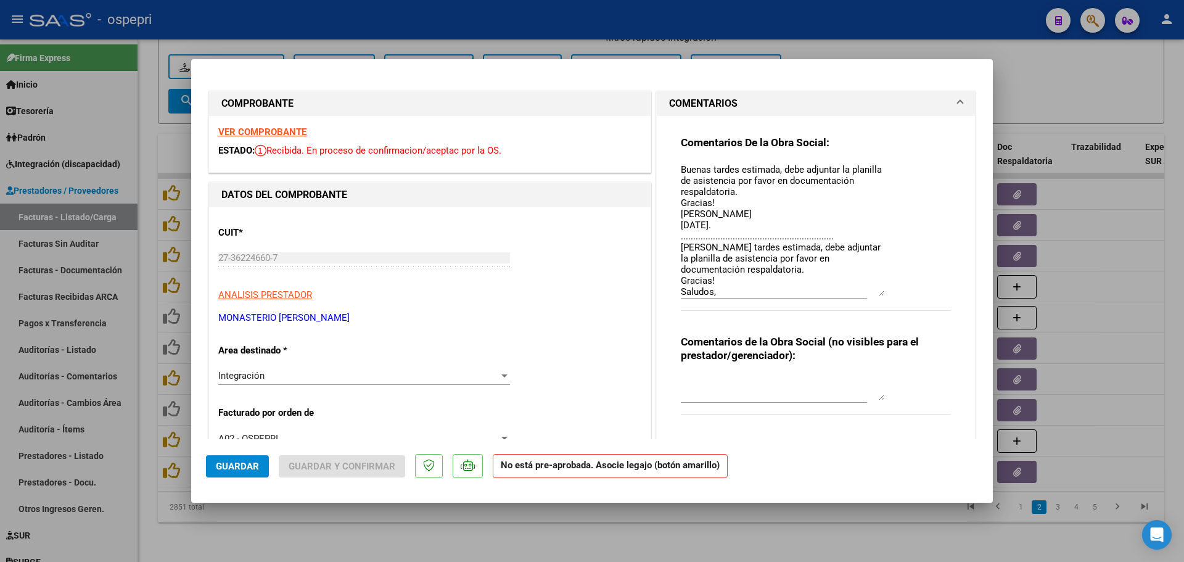
drag, startPoint x: 875, startPoint y: 187, endPoint x: 872, endPoint y: 295, distance: 108.6
click at [872, 295] on textarea "Buenas tardes estimada, debe adjuntar la planilla de asistencia por favor en do…" at bounding box center [782, 229] width 203 height 133
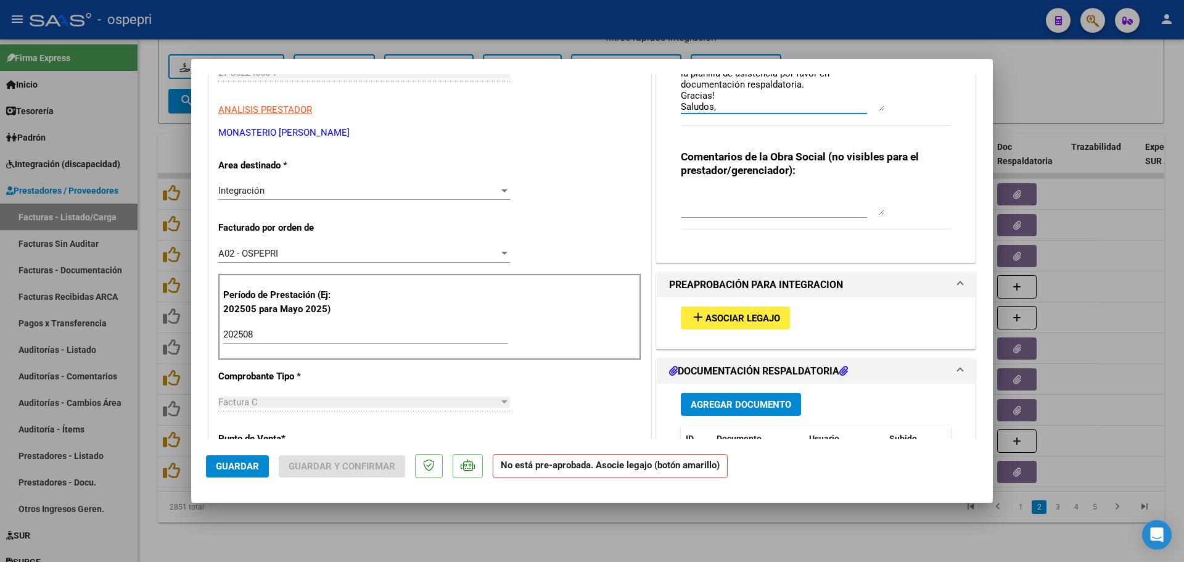
scroll to position [308, 0]
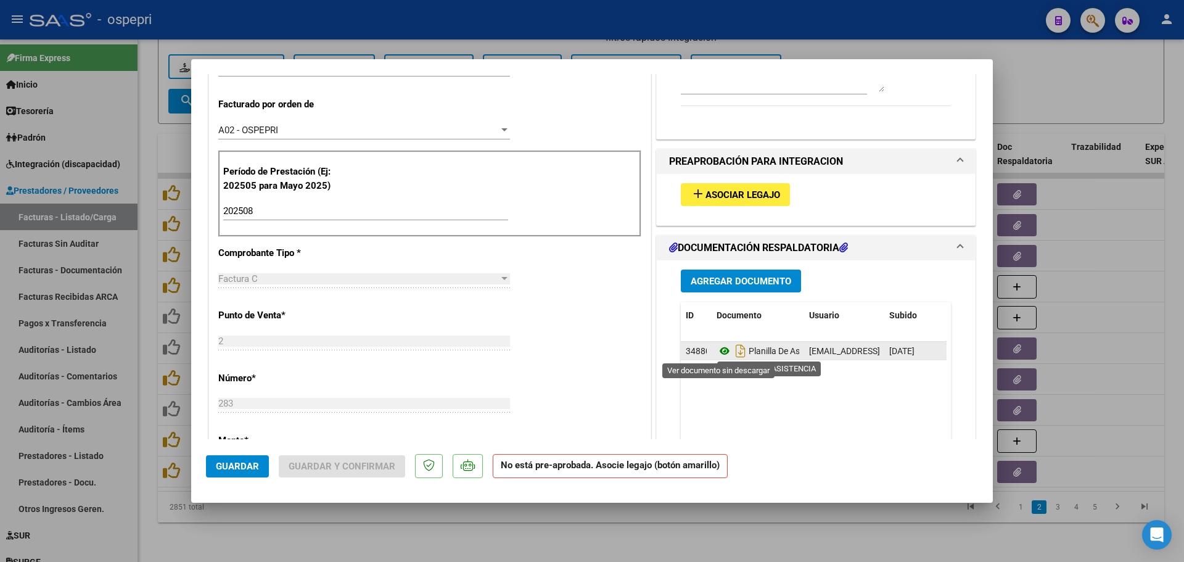
click at [716, 351] on icon at bounding box center [724, 350] width 16 height 15
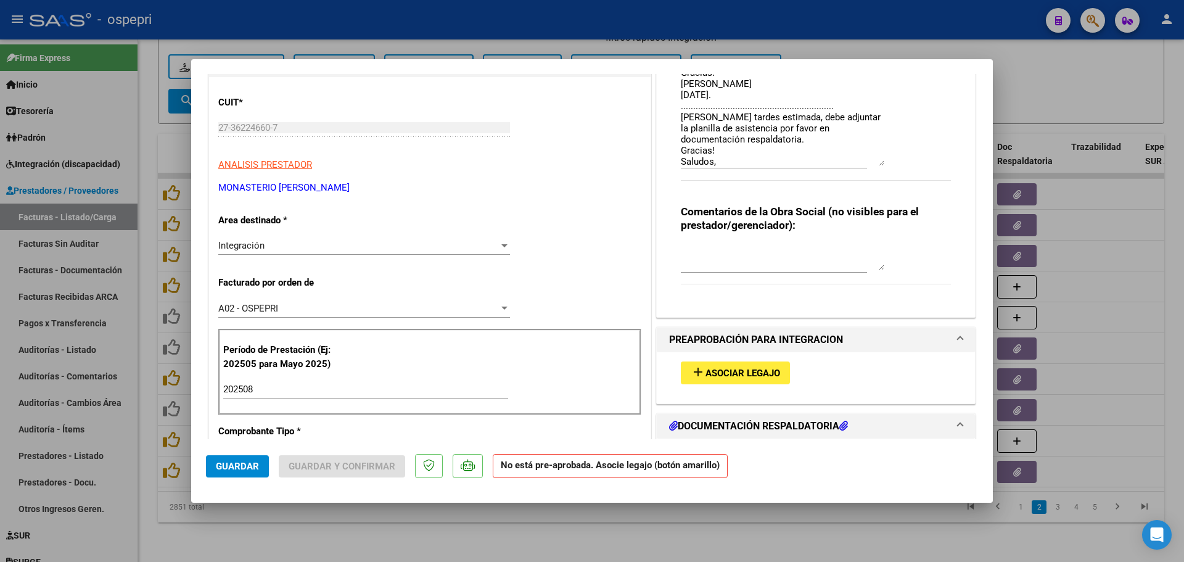
scroll to position [123, 0]
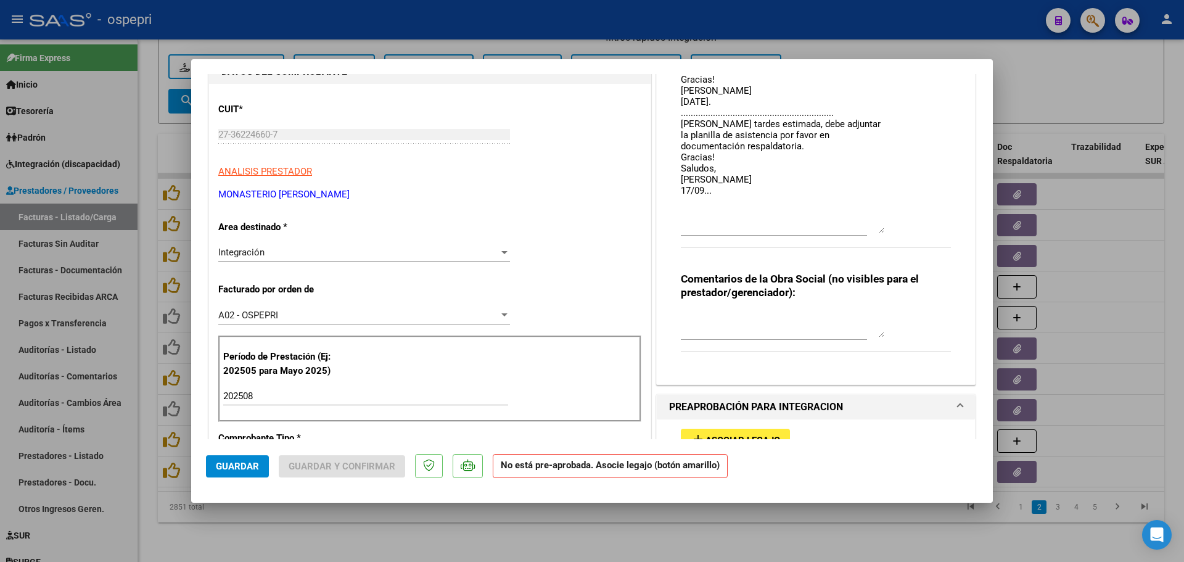
drag, startPoint x: 875, startPoint y: 171, endPoint x: 863, endPoint y: 231, distance: 61.7
click at [863, 231] on textarea "Buenas tardes estimada, debe adjuntar la planilla de asistencia por favor en do…" at bounding box center [782, 136] width 203 height 194
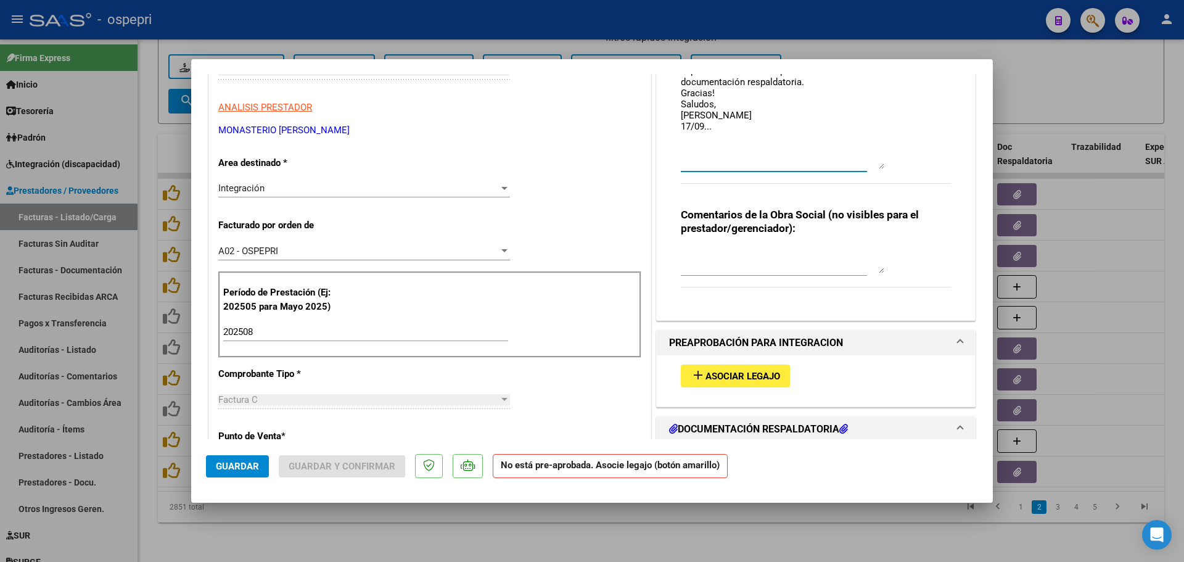
scroll to position [185, 0]
